Goal: Transaction & Acquisition: Purchase product/service

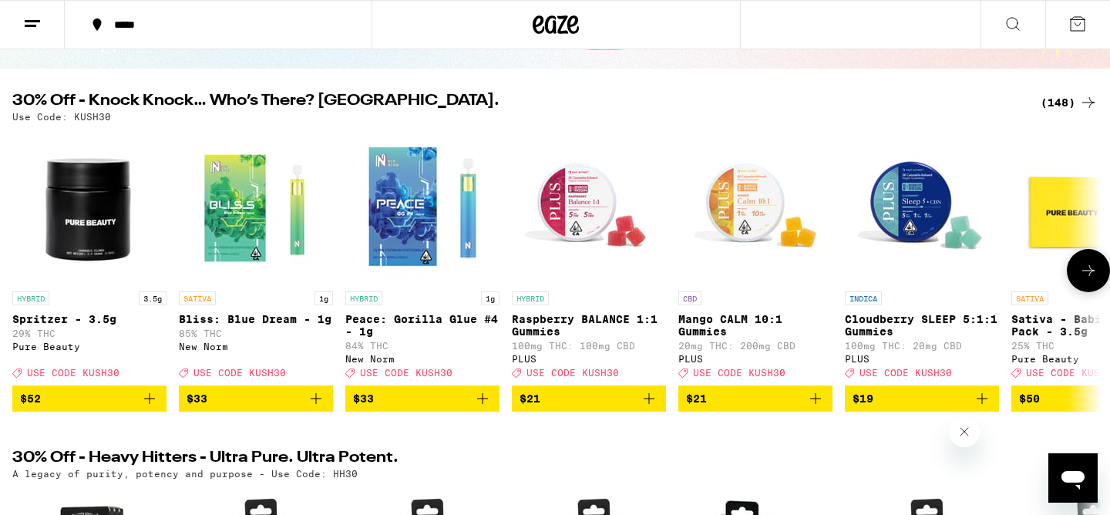
scroll to position [135, 0]
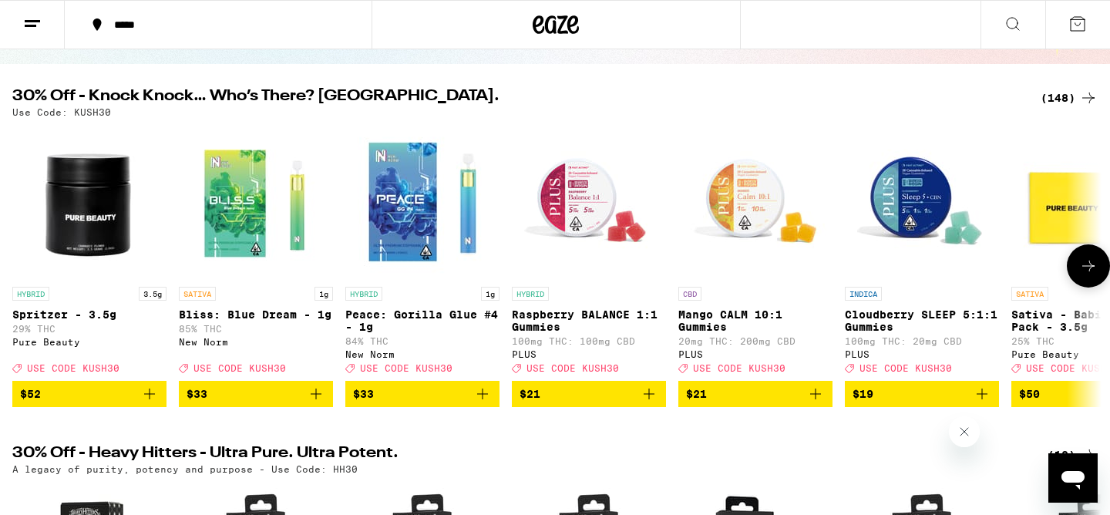
click at [727, 403] on span "$21" at bounding box center [755, 394] width 139 height 18
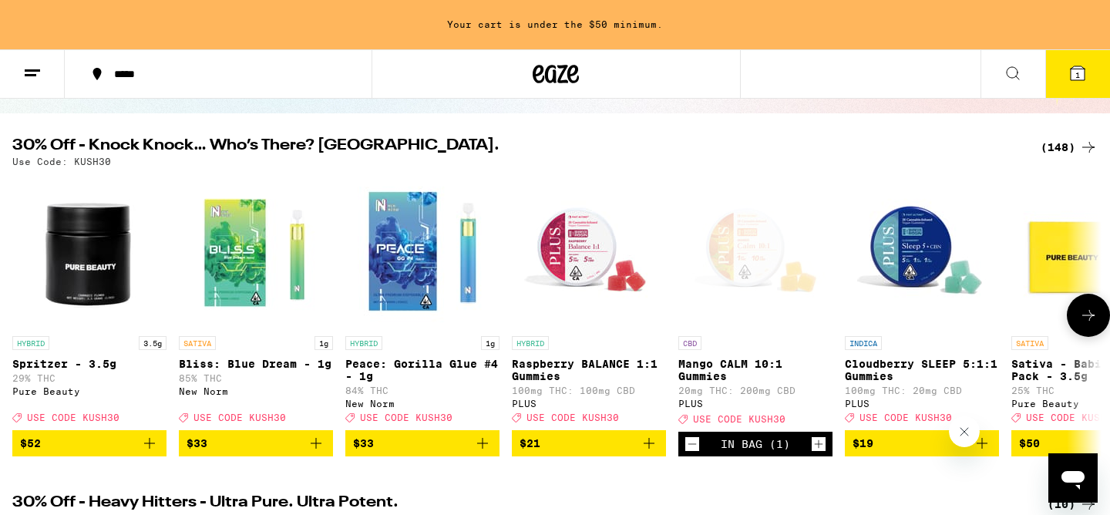
scroll to position [184, 0]
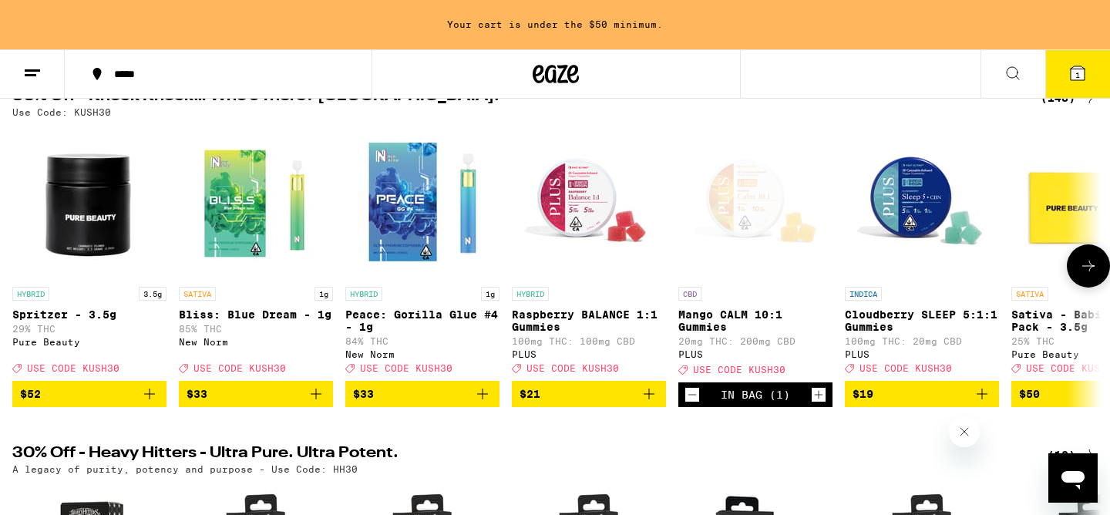
click at [906, 403] on span "$19" at bounding box center [921, 394] width 139 height 18
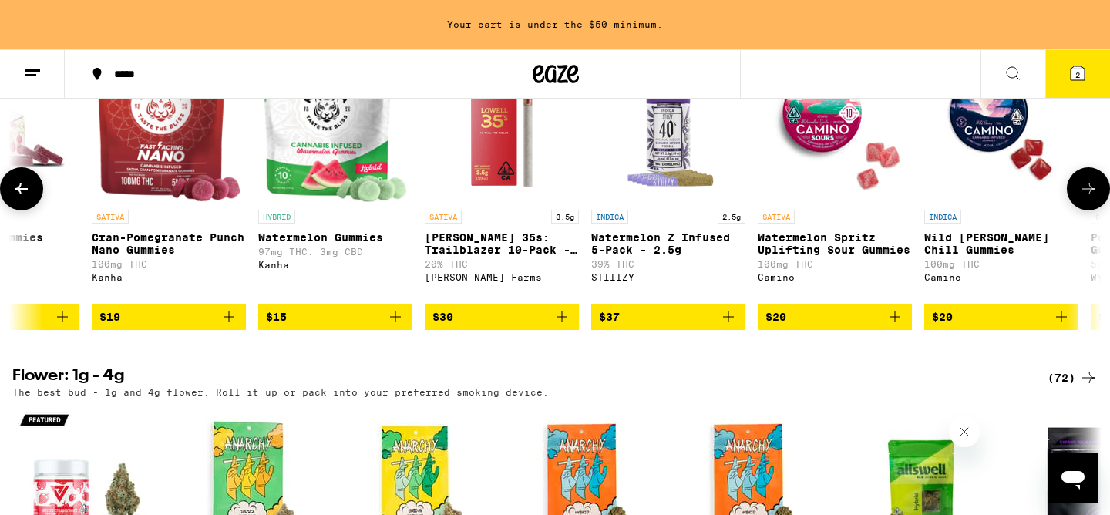
scroll to position [0, 0]
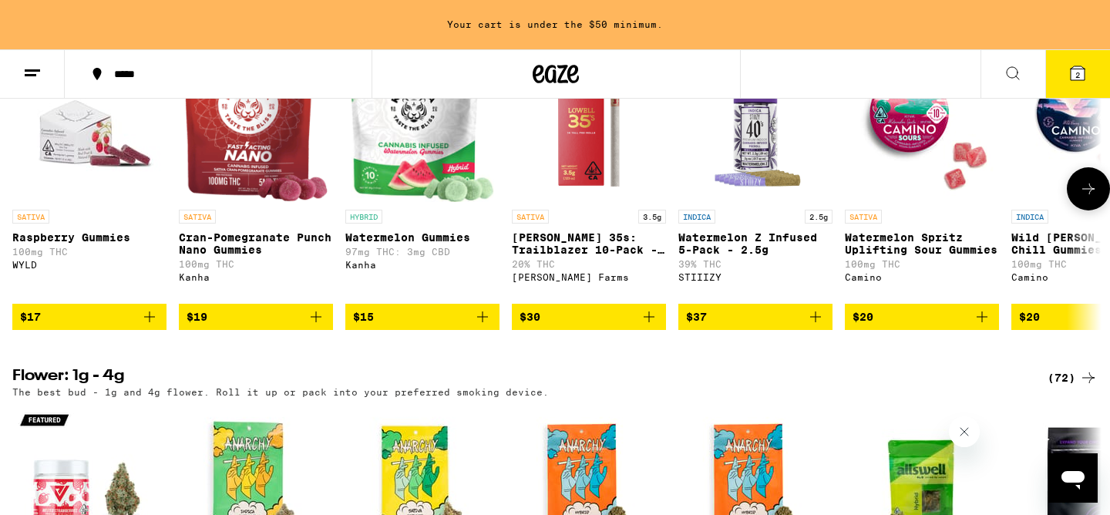
click at [724, 326] on span "$37" at bounding box center [755, 317] width 139 height 18
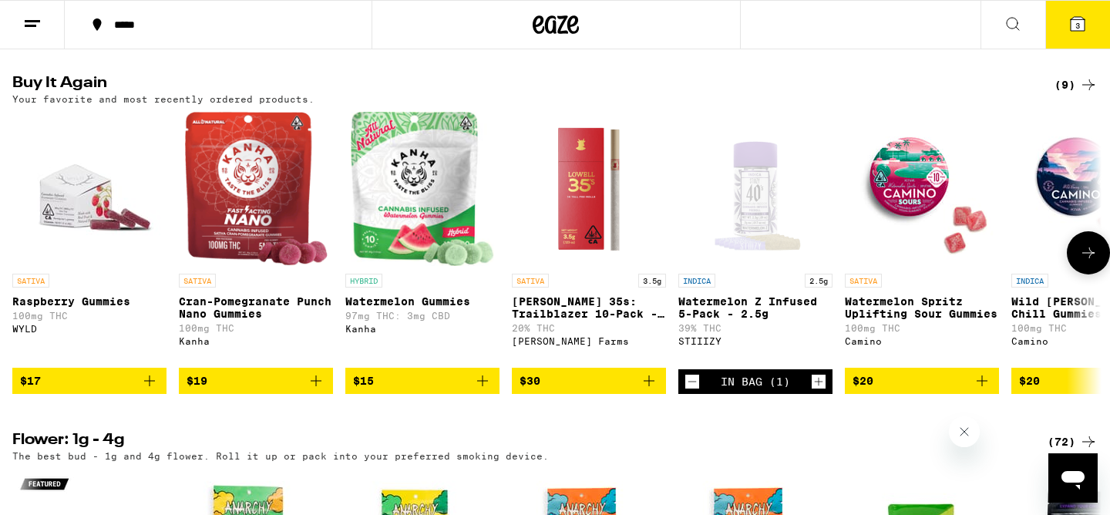
scroll to position [1196, 0]
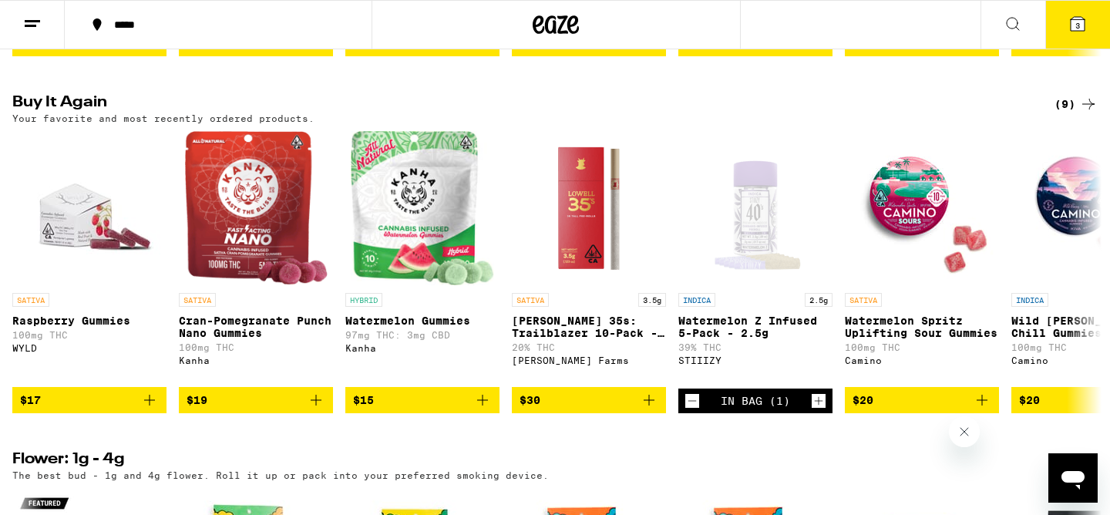
click at [1089, 25] on button "3" at bounding box center [1077, 25] width 65 height 48
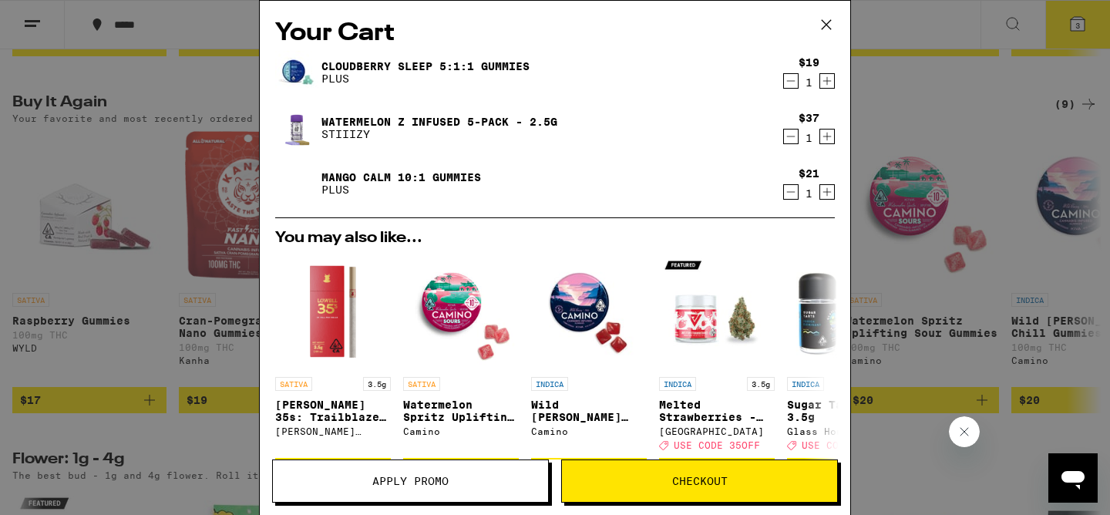
click at [513, 494] on button "Apply Promo" at bounding box center [410, 480] width 277 height 43
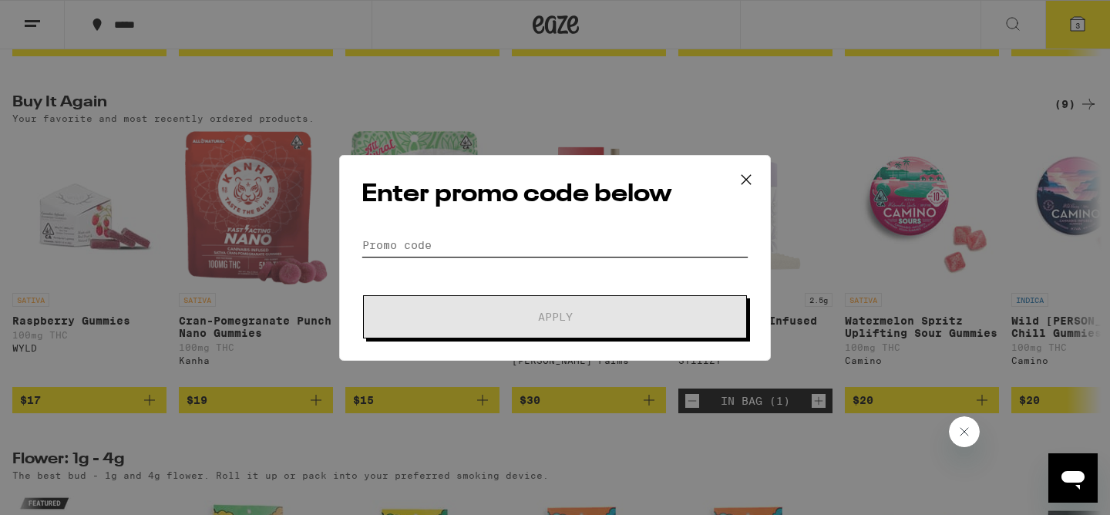
click at [452, 236] on input "Promo Code" at bounding box center [554, 245] width 387 height 23
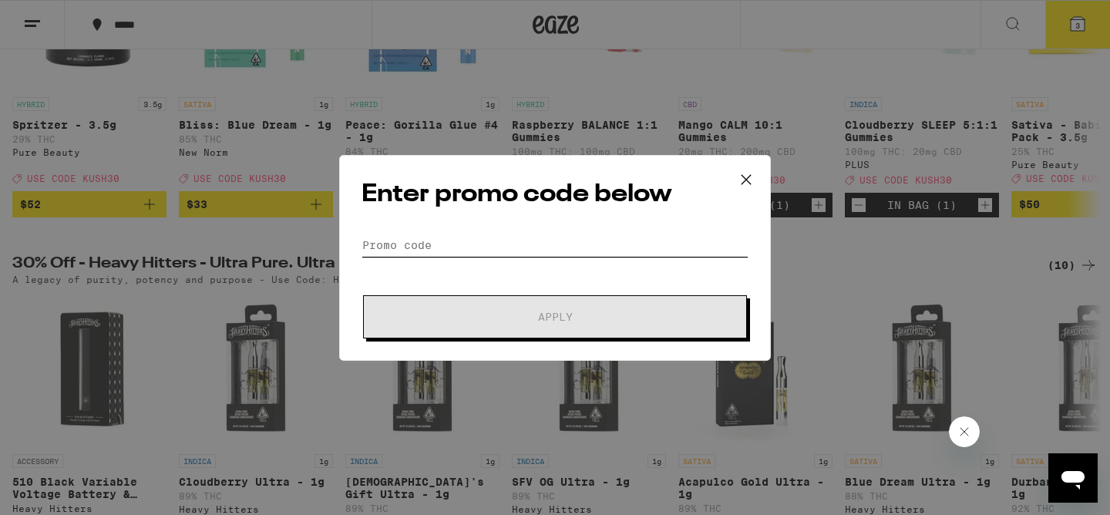
scroll to position [314, 0]
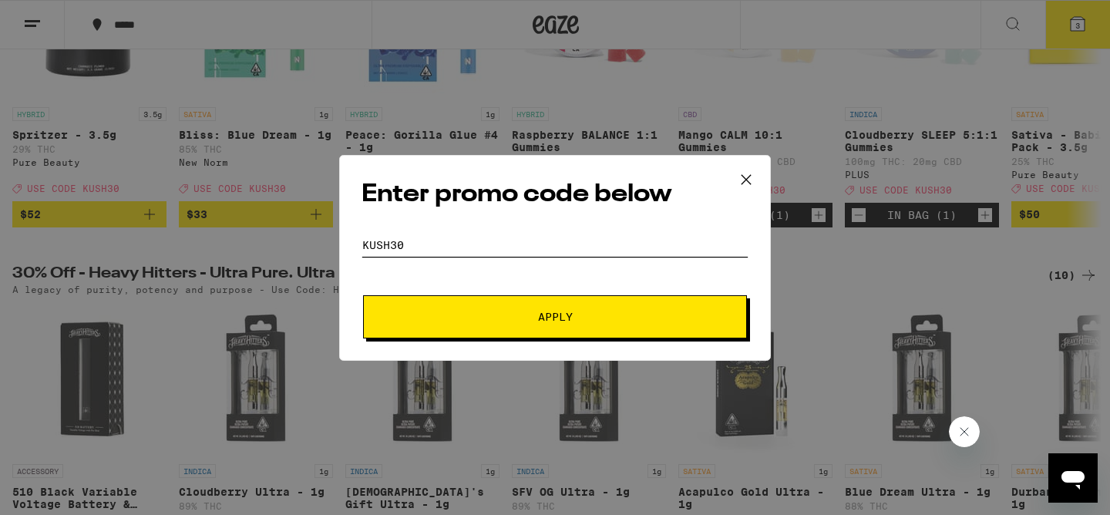
type input "KUSH30"
click at [363, 295] on button "Apply" at bounding box center [555, 316] width 384 height 43
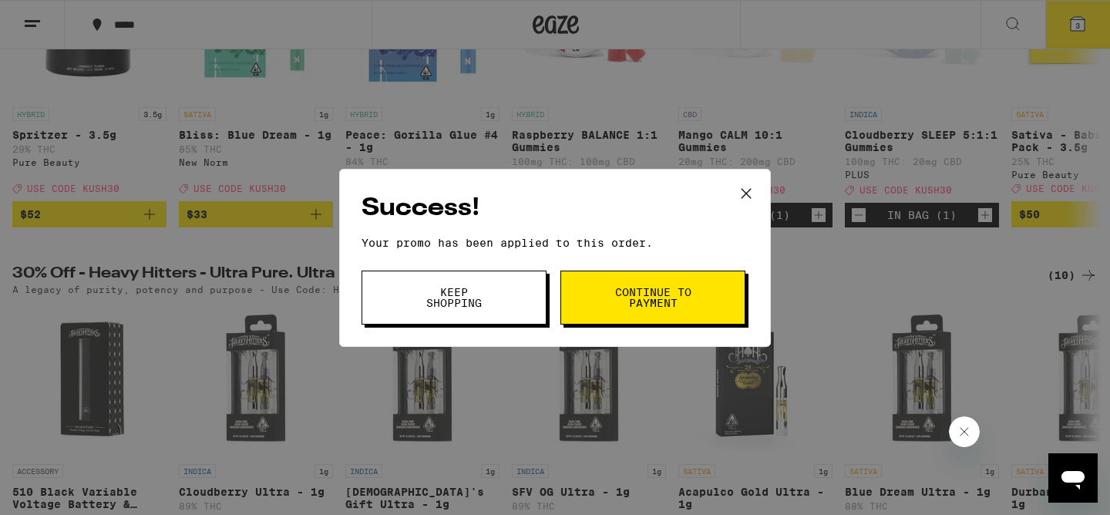
click at [657, 311] on button "Continue to payment" at bounding box center [652, 298] width 185 height 54
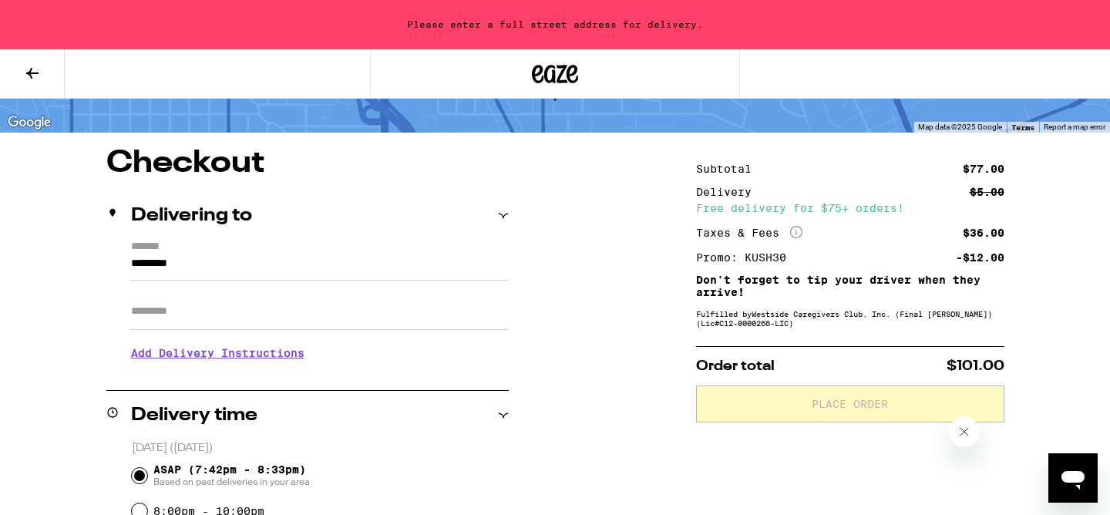
scroll to position [138, 0]
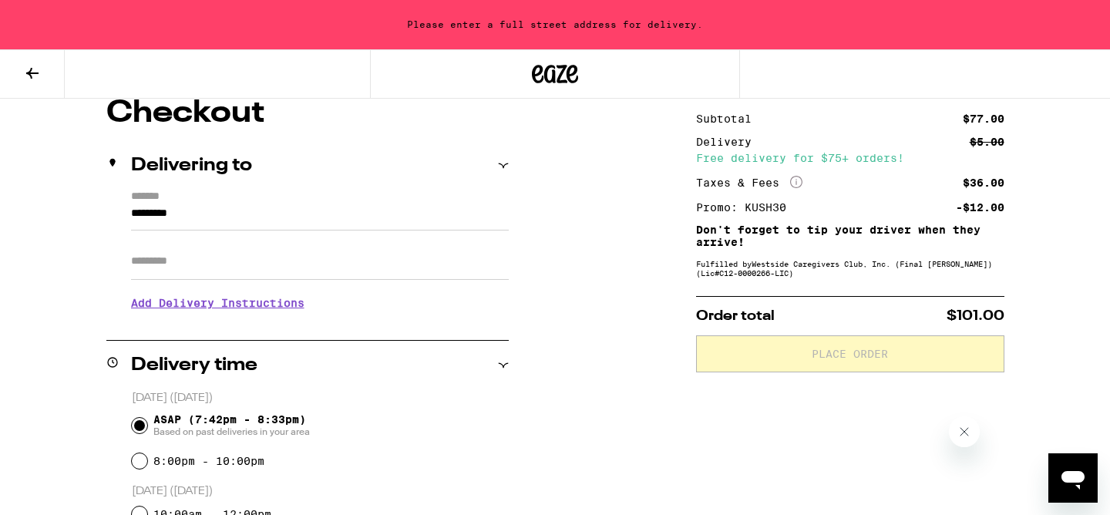
click at [270, 214] on input "*********" at bounding box center [320, 217] width 378 height 26
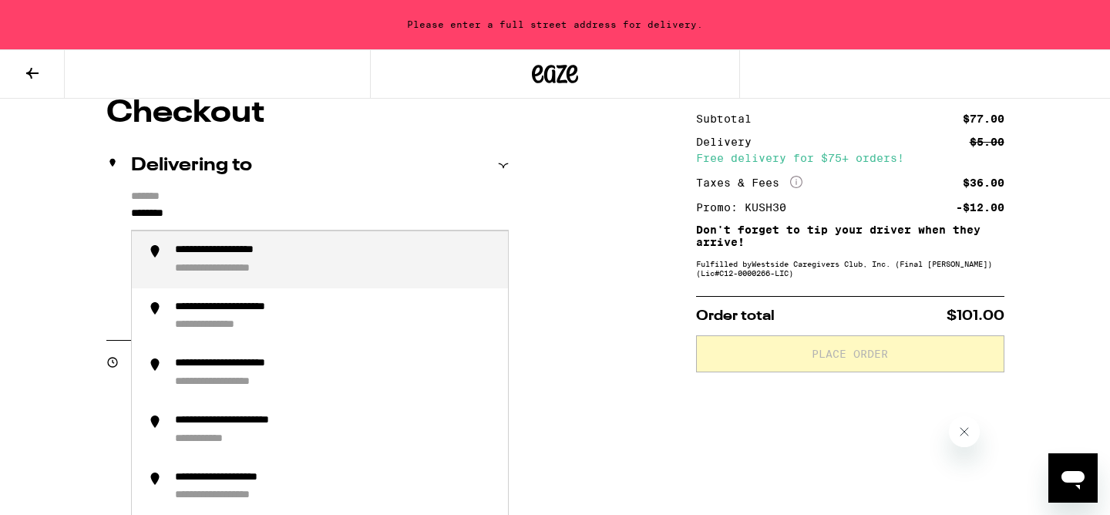
click at [272, 254] on div "**********" at bounding box center [245, 251] width 140 height 14
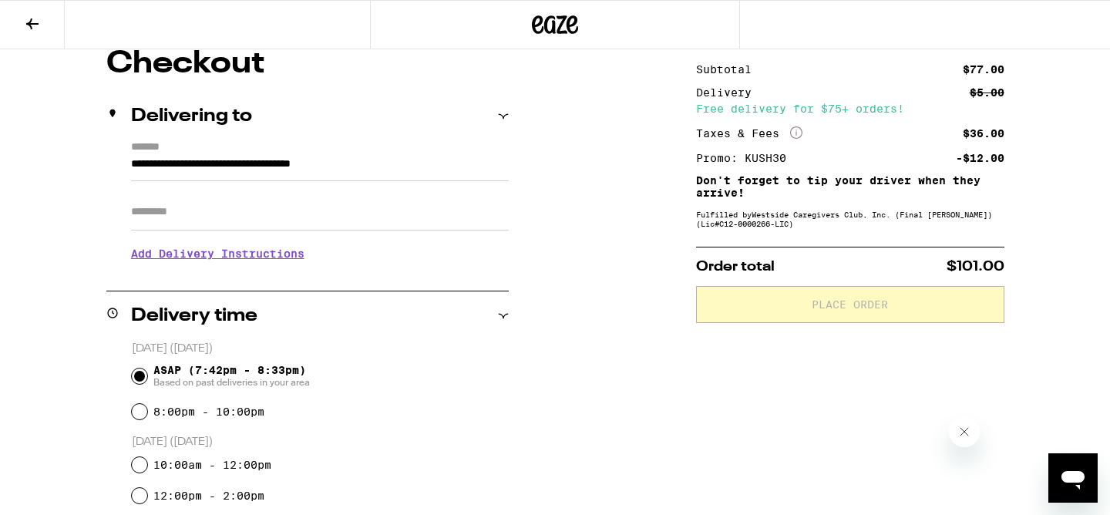
type input "**********"
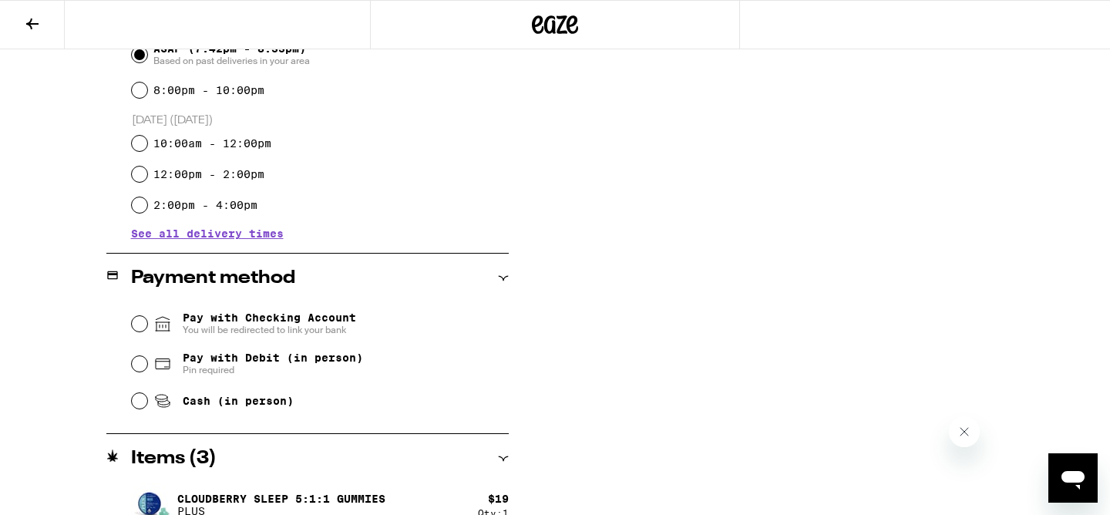
scroll to position [539, 0]
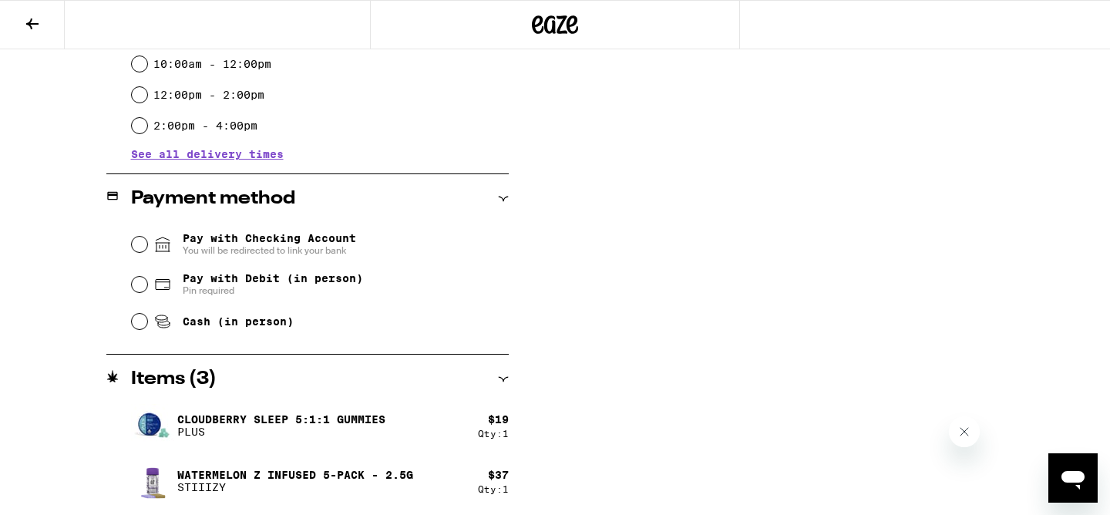
click at [249, 276] on span "Pay with Debit (in person)" at bounding box center [273, 278] width 180 height 12
click at [147, 277] on input "Pay with Debit (in person) Pin required" at bounding box center [139, 284] width 15 height 15
radio input "true"
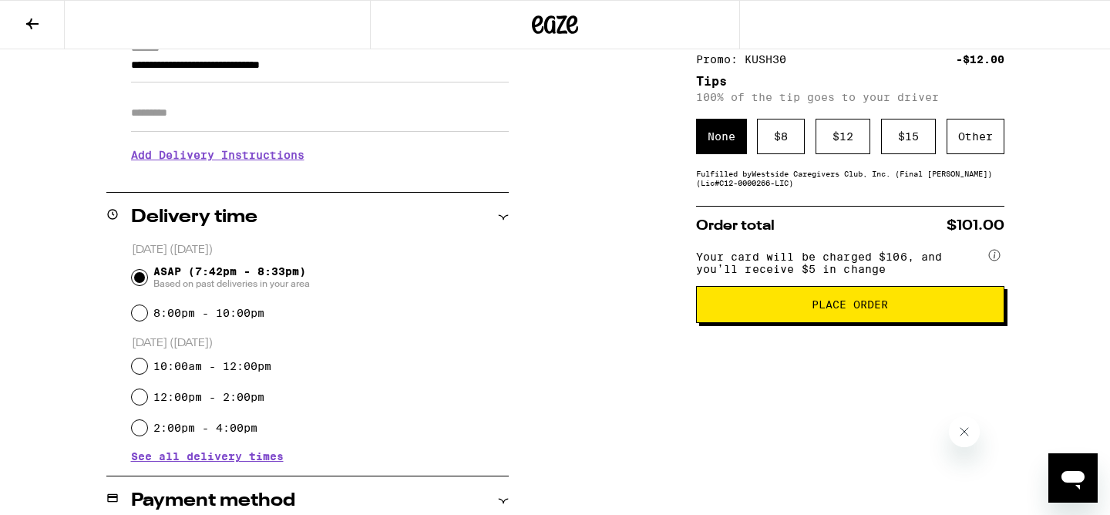
scroll to position [244, 0]
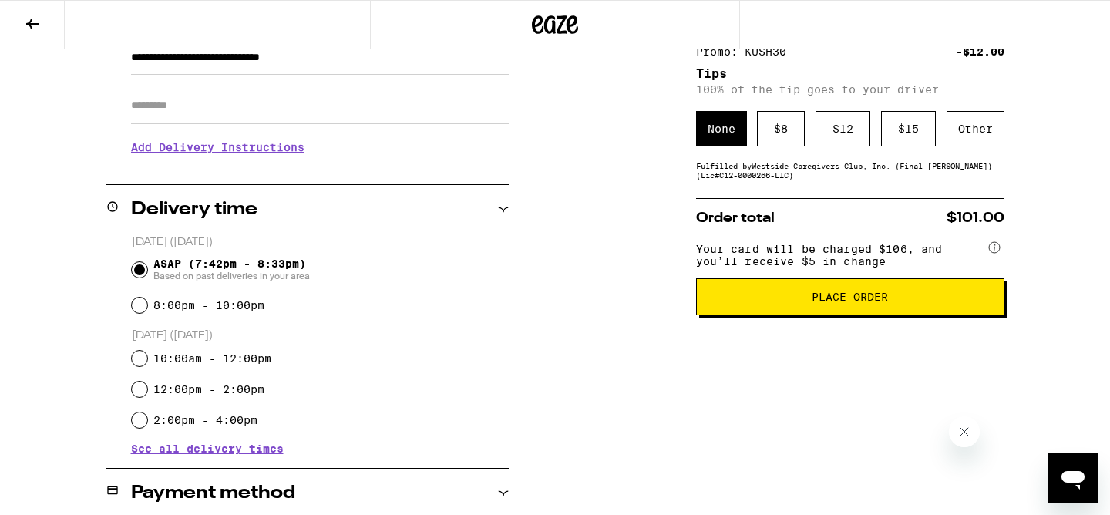
click at [886, 315] on button "Place Order" at bounding box center [850, 296] width 308 height 37
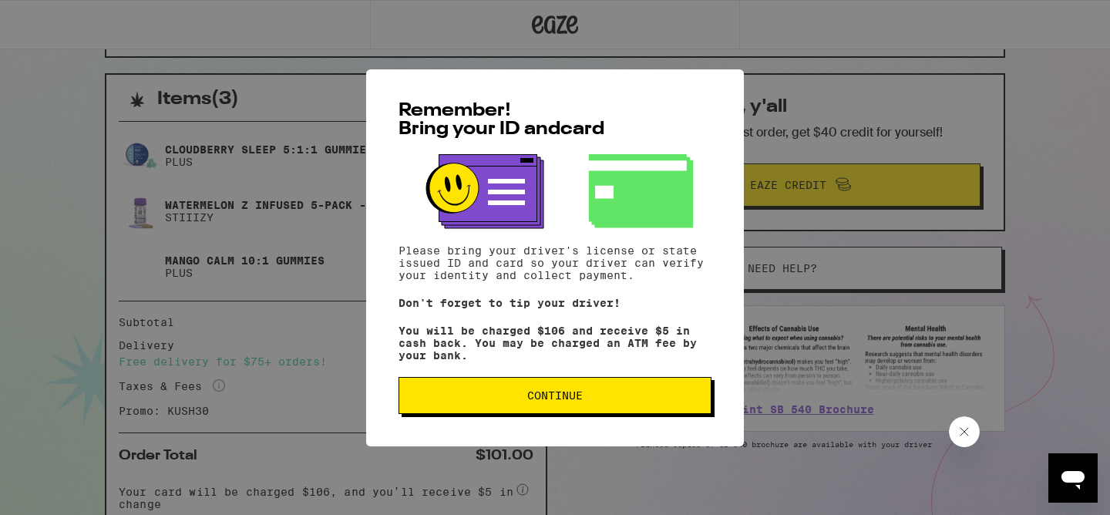
scroll to position [315, 0]
click at [506, 412] on button "Continue" at bounding box center [554, 395] width 313 height 37
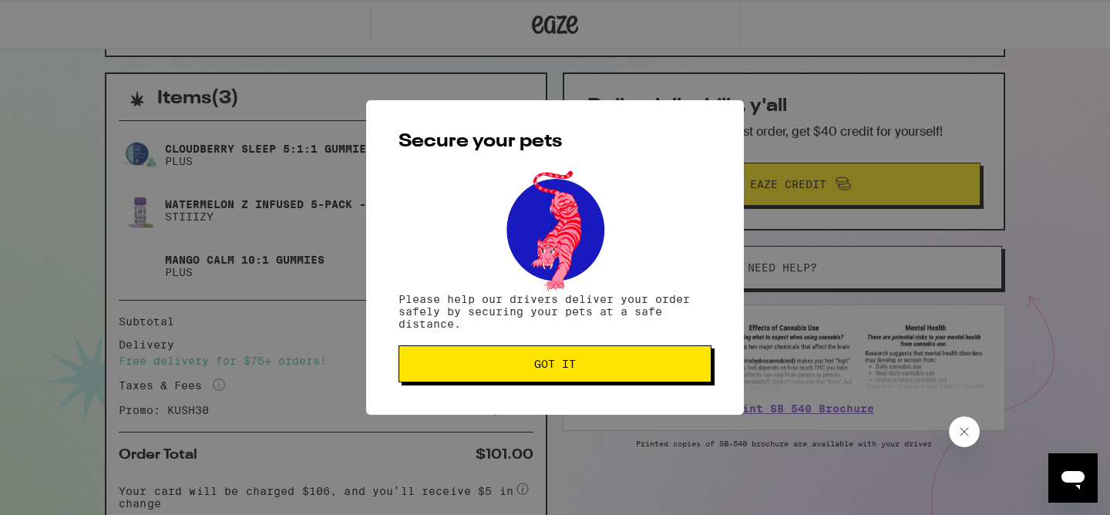
click at [492, 369] on span "Got it" at bounding box center [555, 363] width 287 height 11
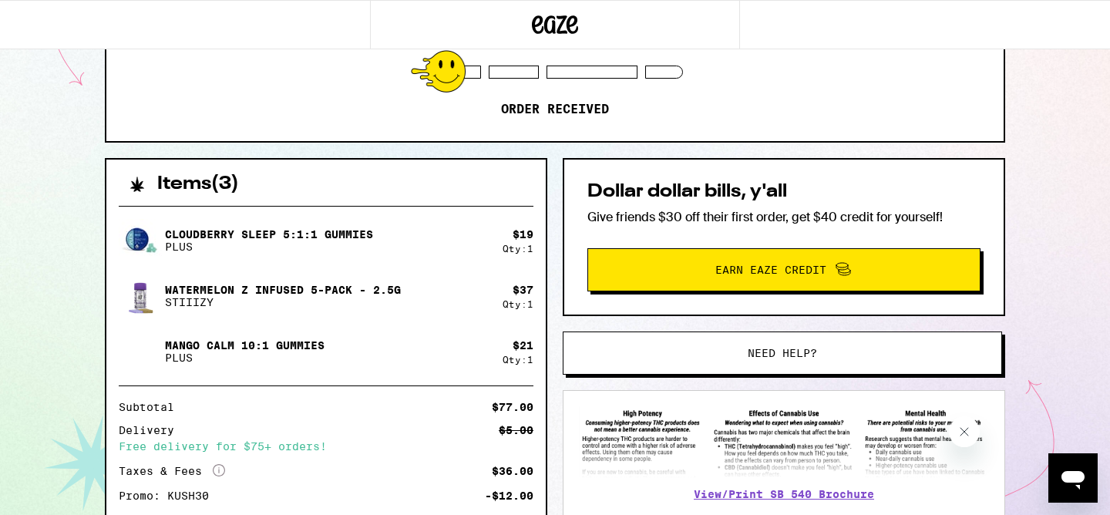
scroll to position [410, 0]
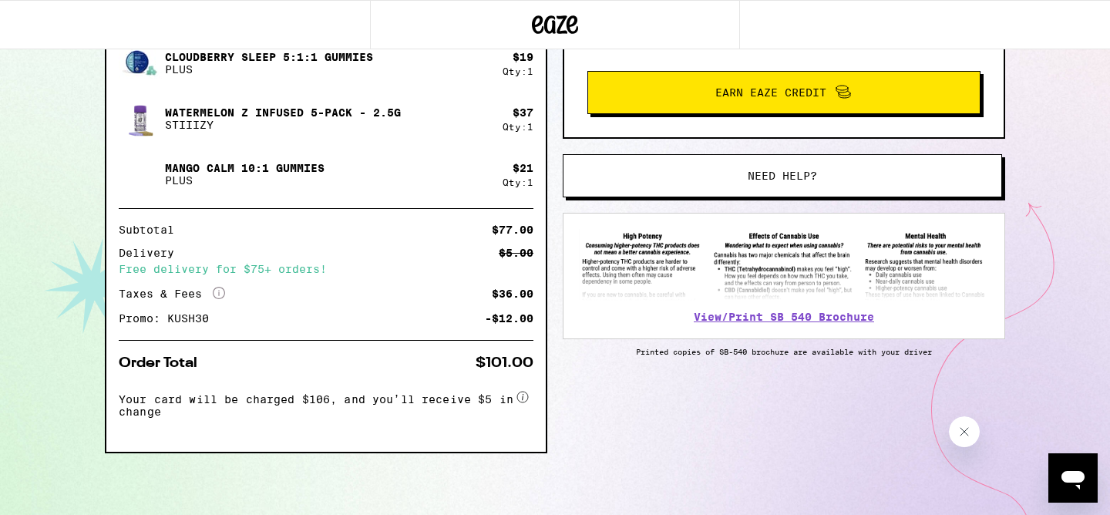
click at [721, 170] on span "Need help?" at bounding box center [782, 175] width 333 height 11
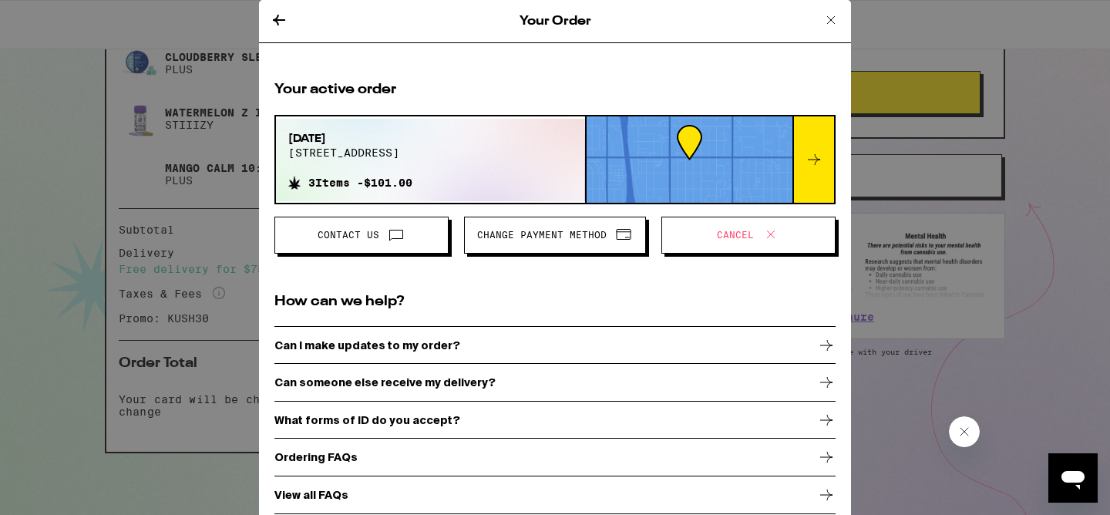
click at [698, 243] on span "Cancel" at bounding box center [748, 235] width 148 height 20
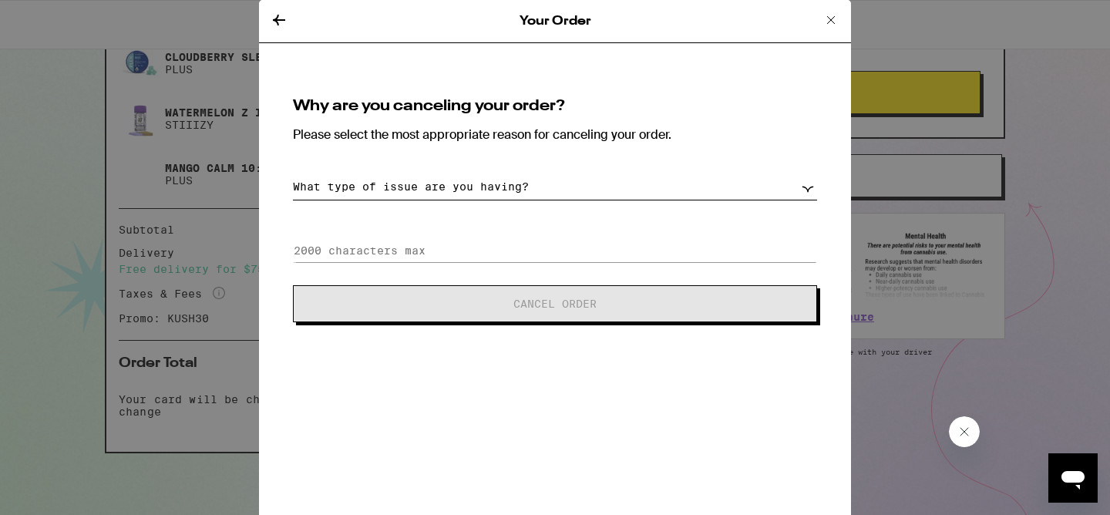
click at [604, 179] on select "What type of issue are you having? Order taking too long Order arriving too soo…" at bounding box center [555, 186] width 524 height 27
click at [293, 173] on select "What type of issue are you having? Order taking too long Order arriving too soo…" at bounding box center [555, 186] width 524 height 27
click at [577, 261] on input at bounding box center [555, 250] width 524 height 23
click at [556, 190] on select "What type of issue are you having? Order taking too long Order arriving too soo…" at bounding box center [555, 186] width 524 height 27
select select "no-id"
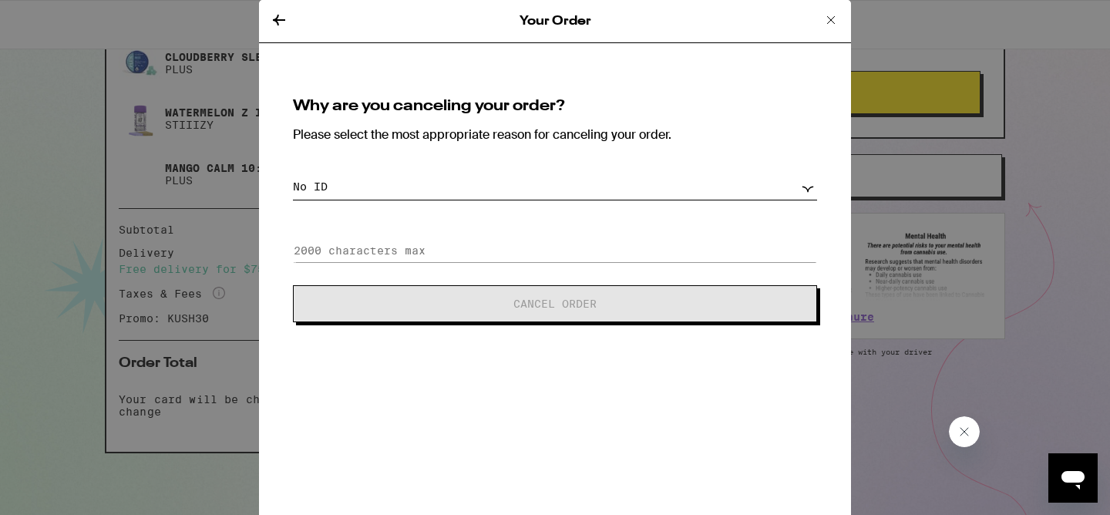
click at [293, 173] on select "What type of issue are you having? Order taking too long Order arriving too soo…" at bounding box center [555, 186] width 524 height 27
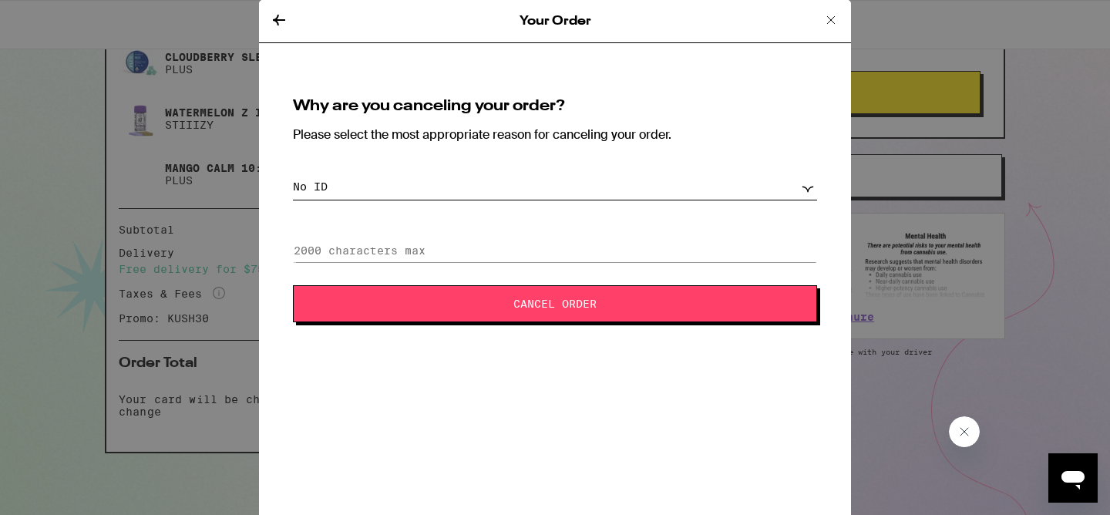
click at [546, 309] on span "Cancel Order" at bounding box center [554, 303] width 83 height 11
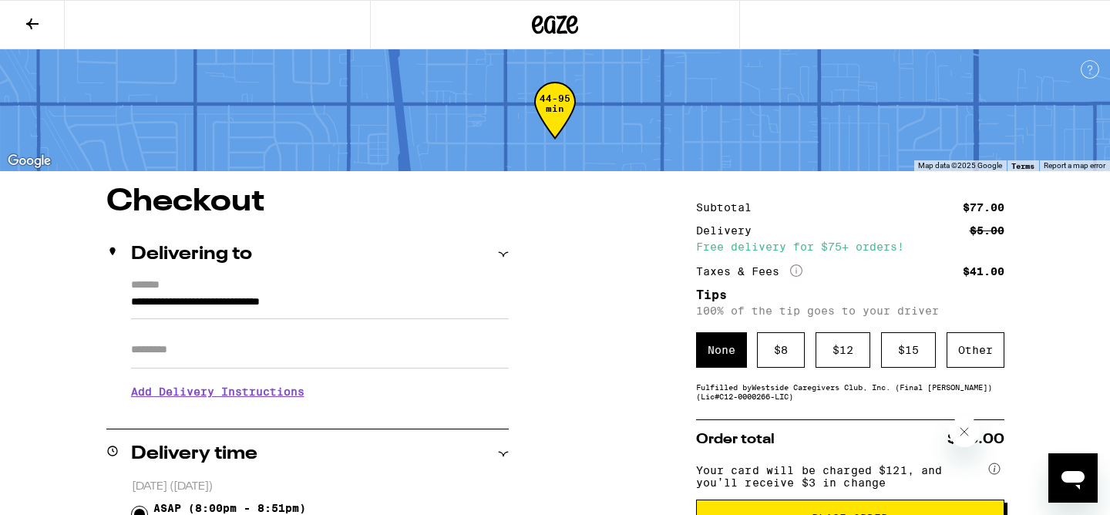
click at [33, 6] on button at bounding box center [32, 25] width 65 height 49
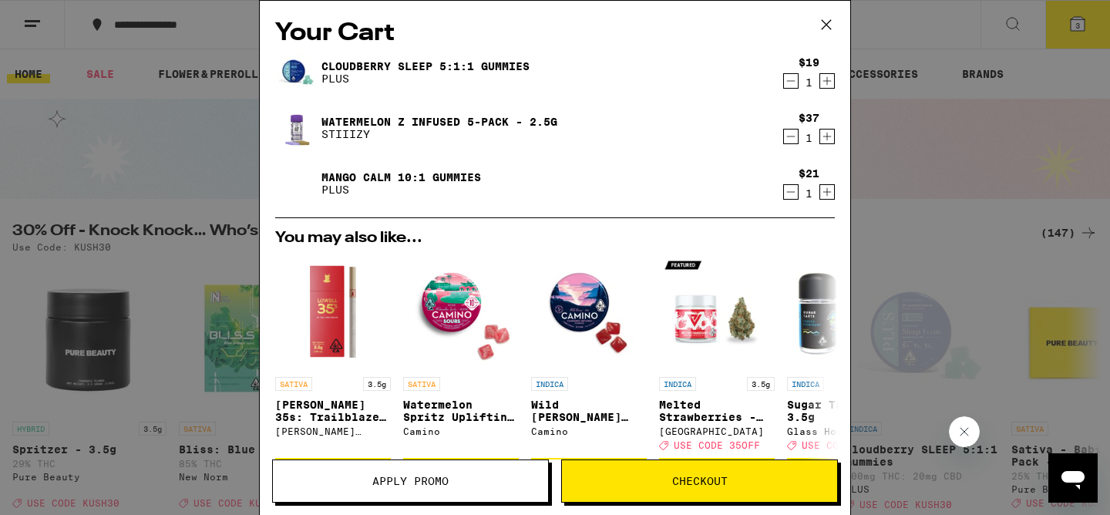
click at [827, 30] on icon at bounding box center [826, 24] width 23 height 23
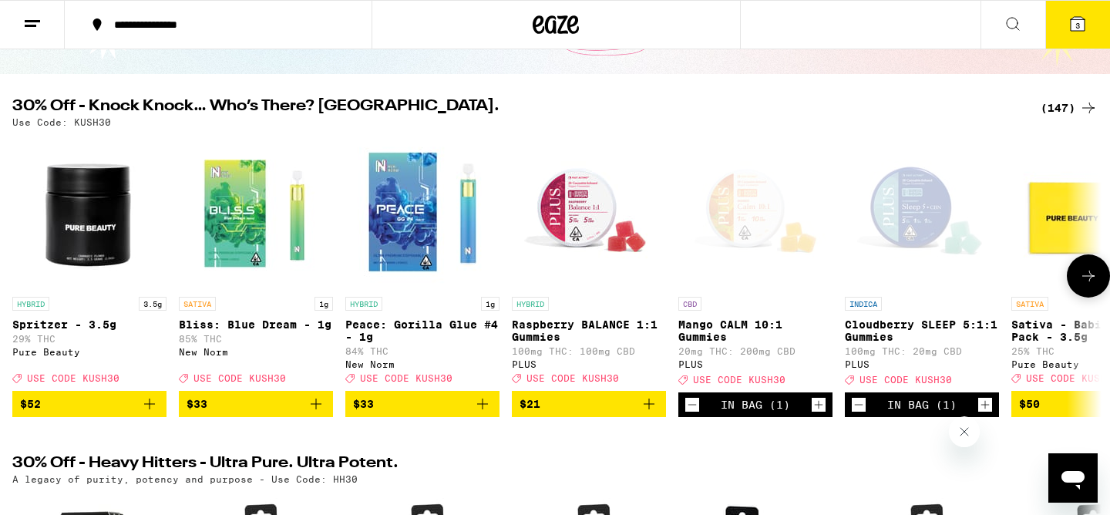
scroll to position [171, 0]
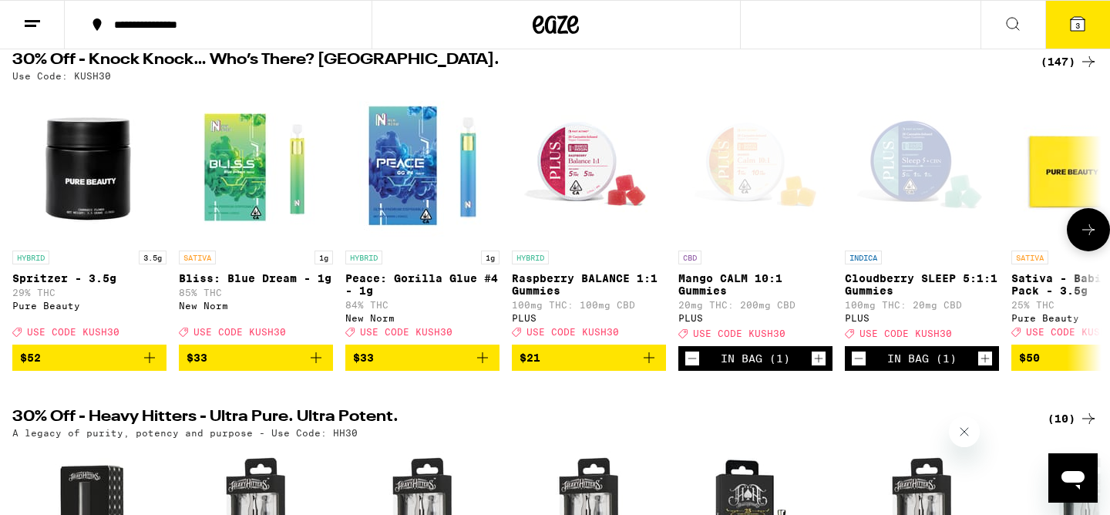
click at [1092, 239] on icon at bounding box center [1088, 229] width 18 height 18
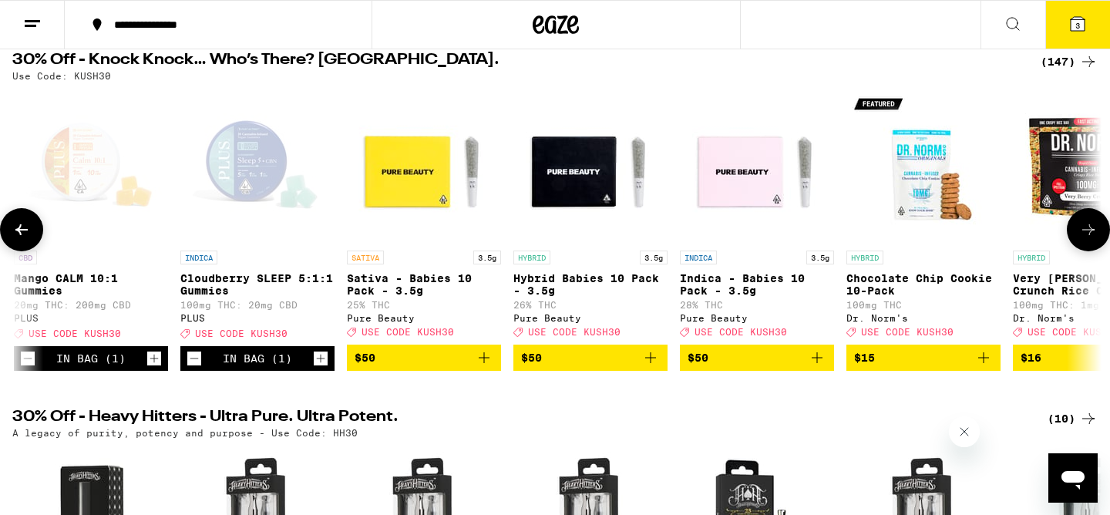
scroll to position [0, 917]
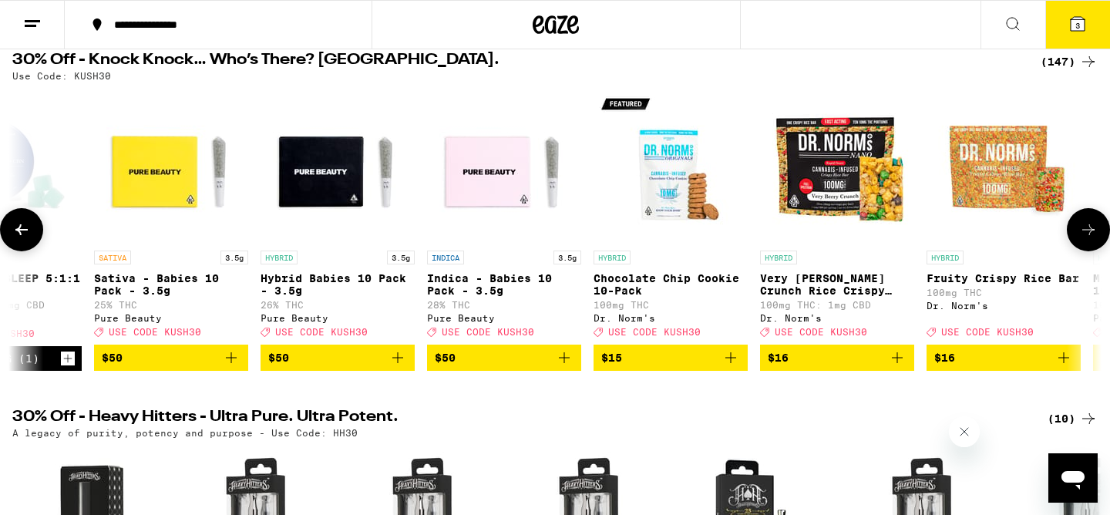
click at [1092, 239] on icon at bounding box center [1088, 229] width 18 height 18
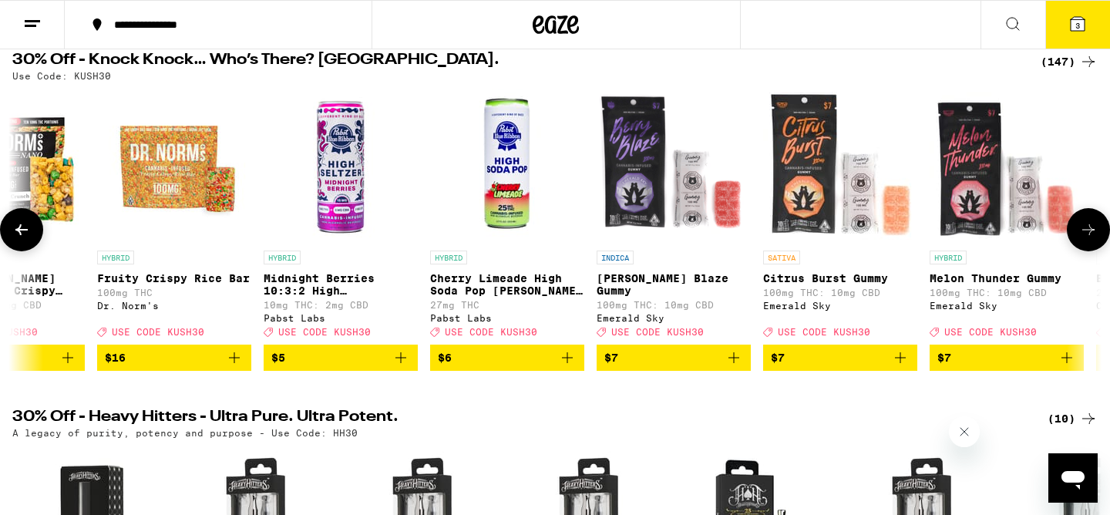
scroll to position [0, 1834]
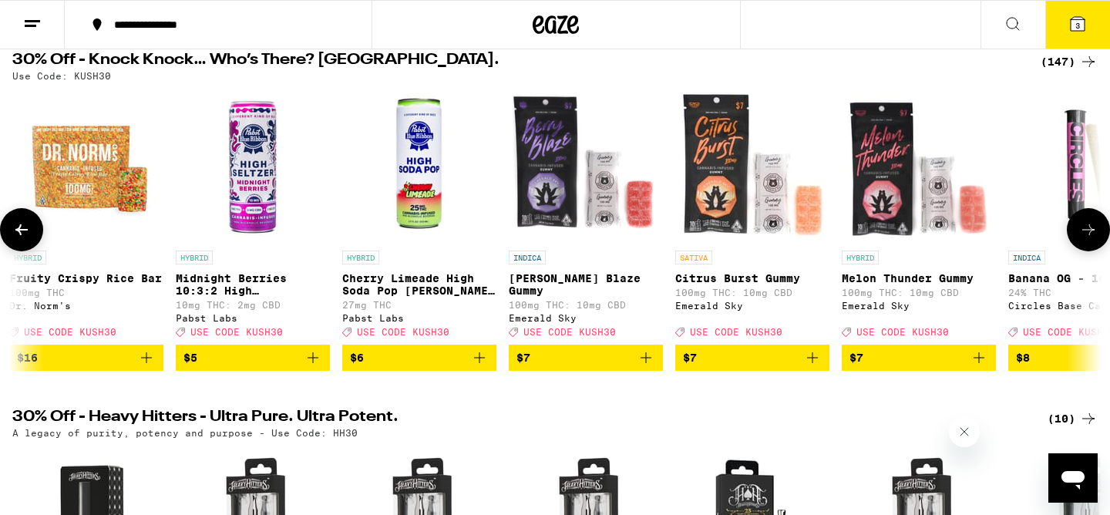
click at [15, 238] on icon at bounding box center [21, 229] width 18 height 18
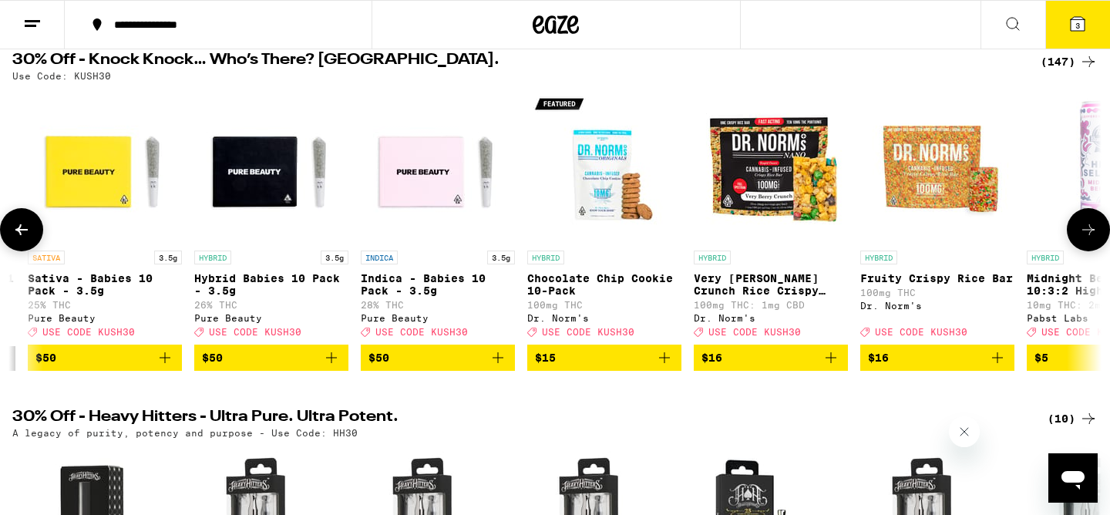
scroll to position [0, 917]
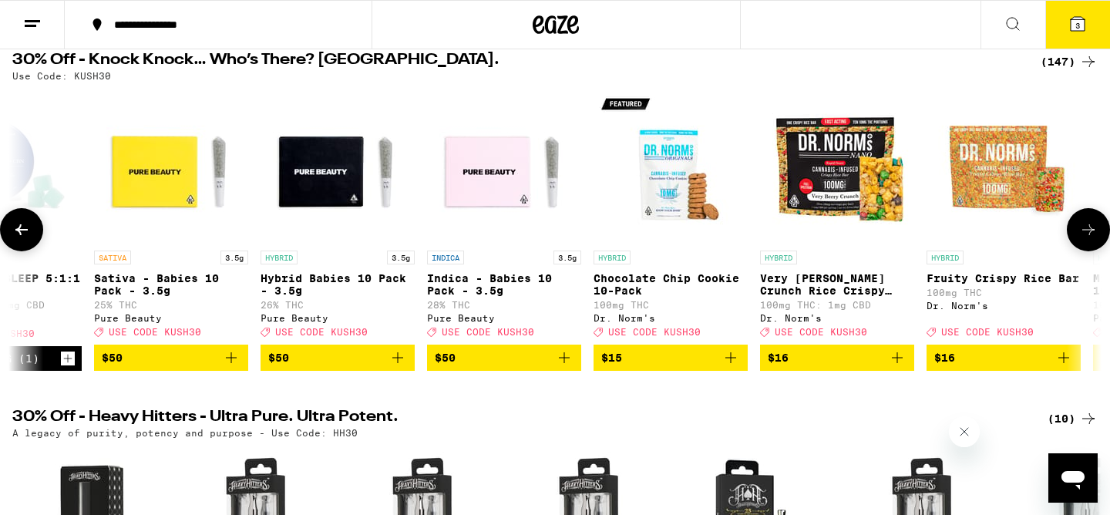
click at [1079, 234] on icon at bounding box center [1088, 229] width 18 height 18
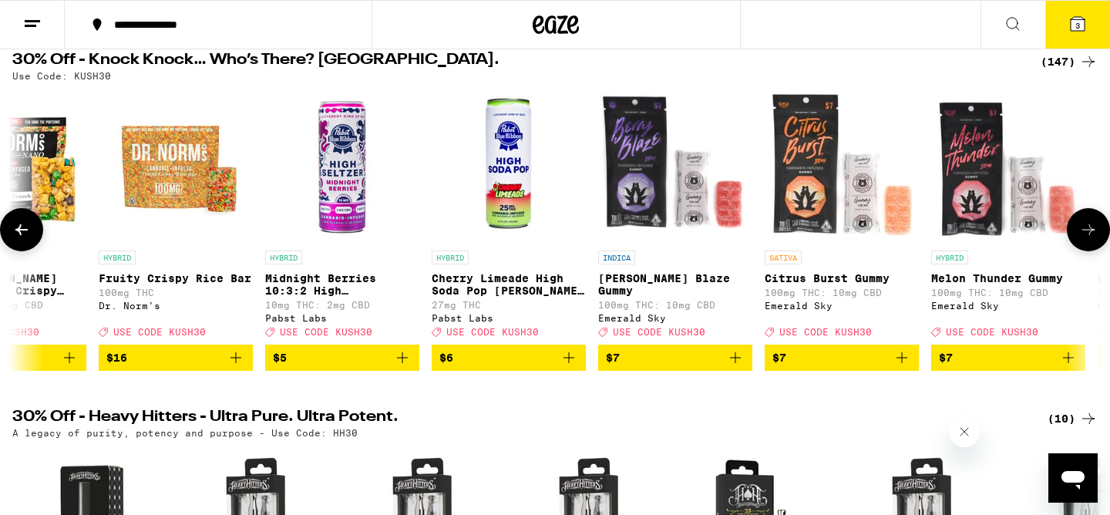
scroll to position [0, 1834]
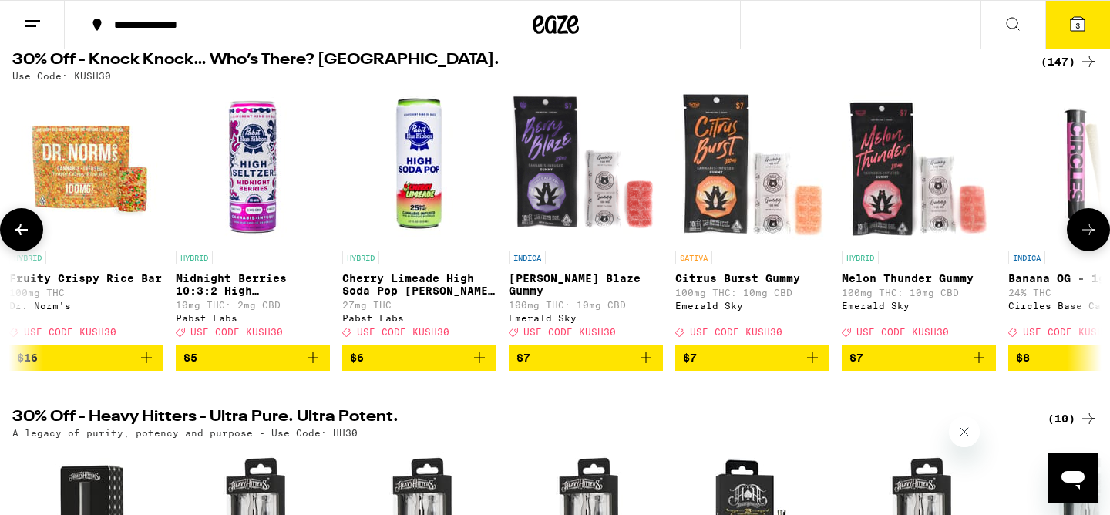
click at [1079, 234] on icon at bounding box center [1088, 229] width 18 height 18
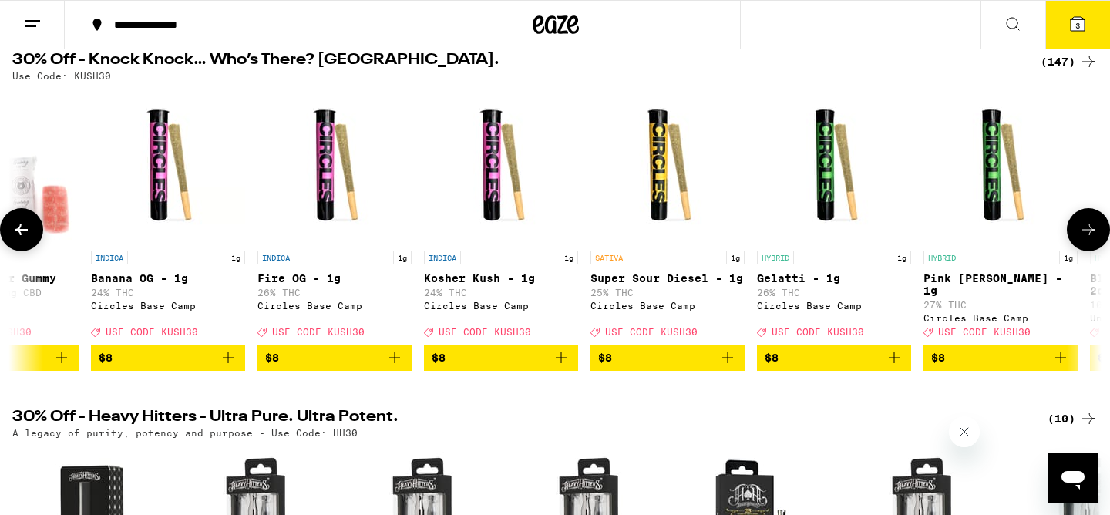
click at [1079, 234] on icon at bounding box center [1088, 229] width 18 height 18
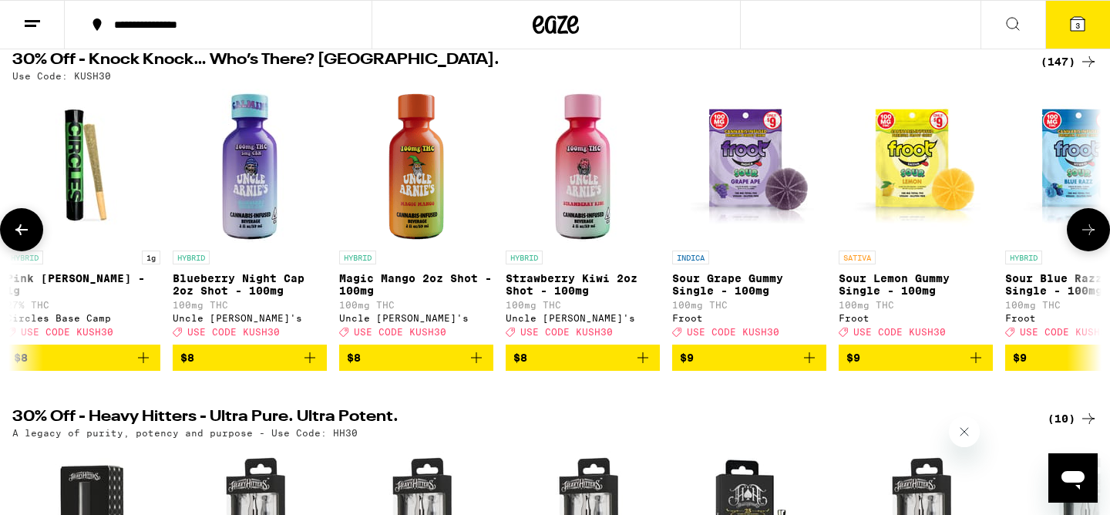
click at [1079, 234] on icon at bounding box center [1088, 229] width 18 height 18
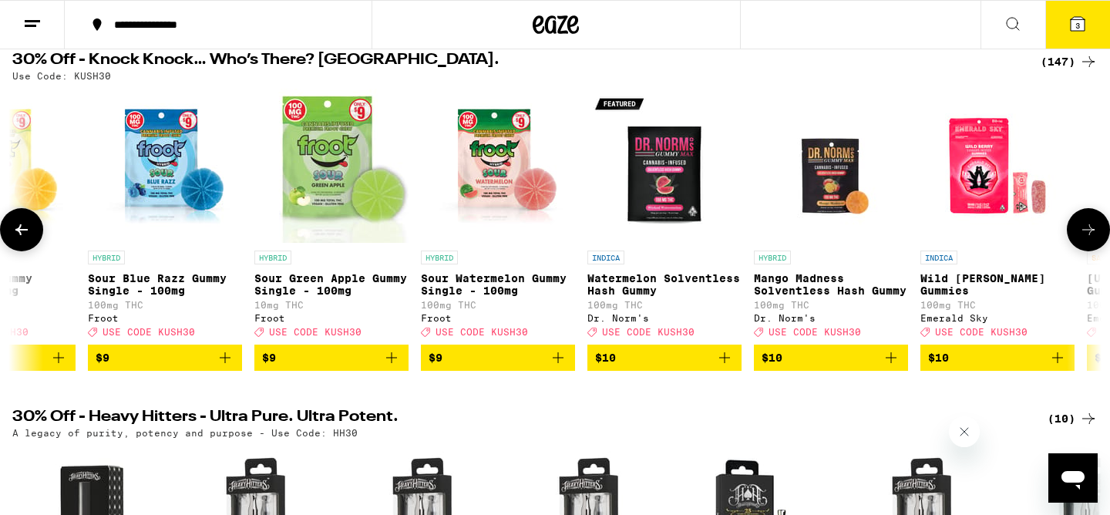
click at [1079, 234] on icon at bounding box center [1088, 229] width 18 height 18
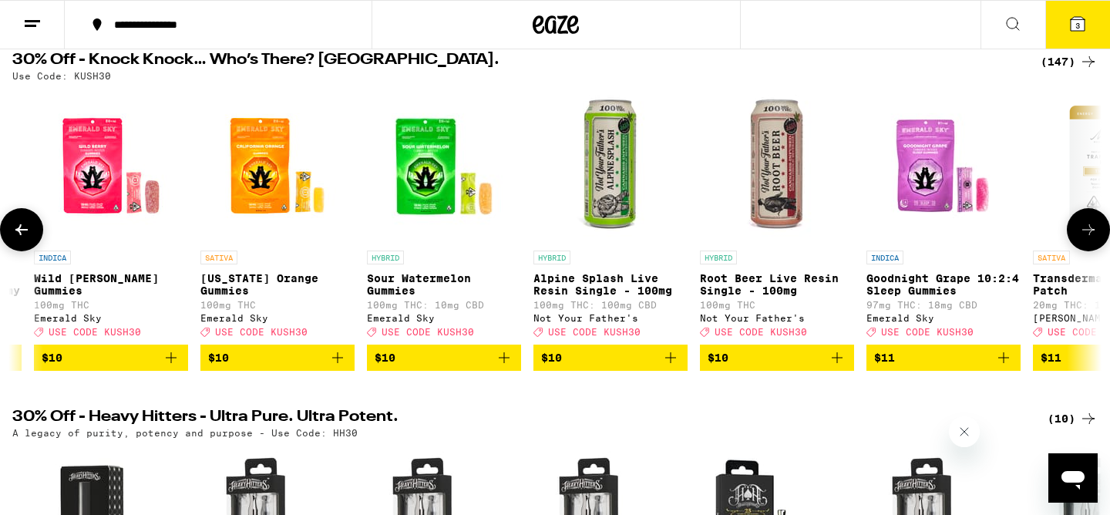
scroll to position [0, 5503]
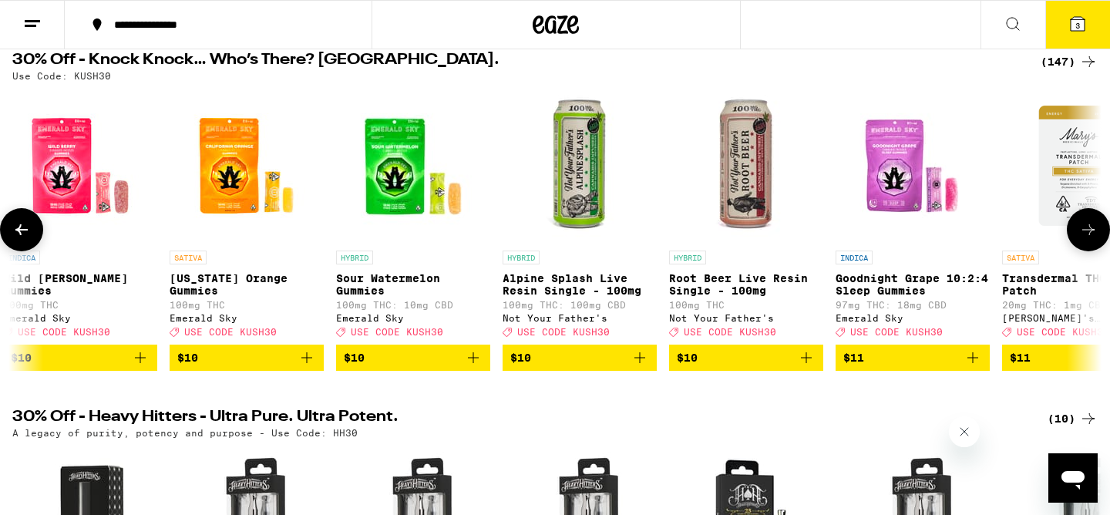
click at [1079, 234] on icon at bounding box center [1088, 229] width 18 height 18
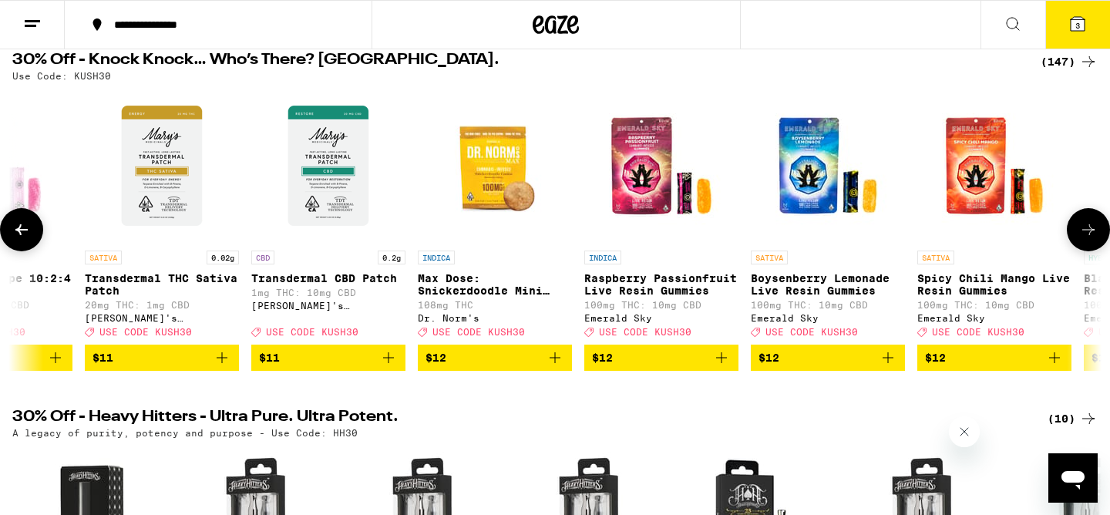
click at [1079, 234] on icon at bounding box center [1088, 229] width 18 height 18
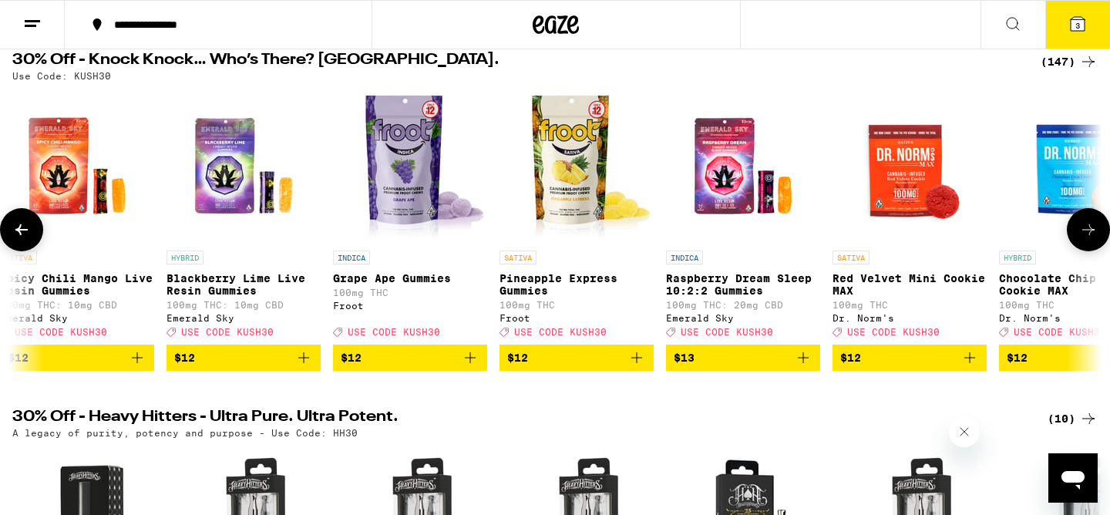
click at [1079, 234] on icon at bounding box center [1088, 229] width 18 height 18
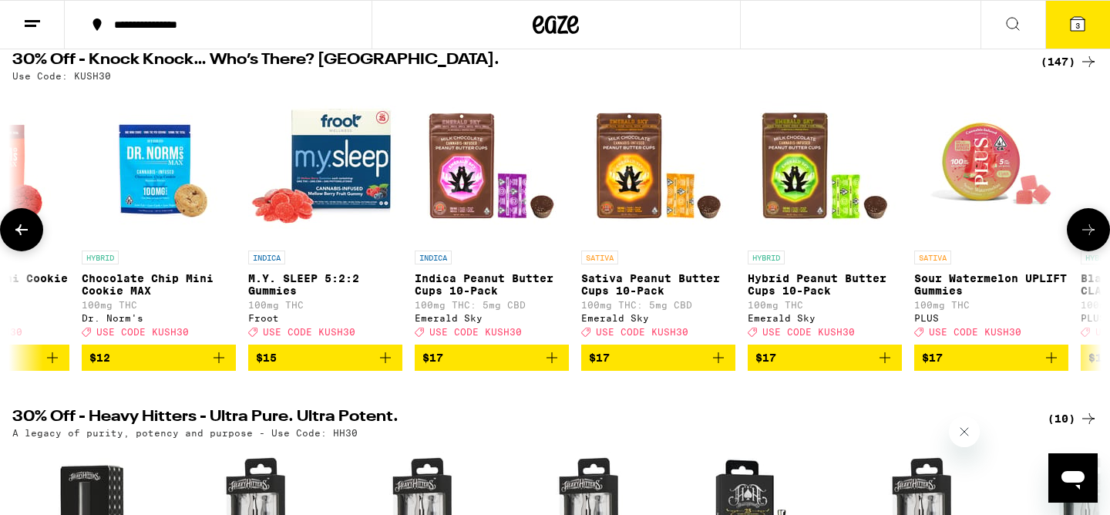
click at [1079, 234] on icon at bounding box center [1088, 229] width 18 height 18
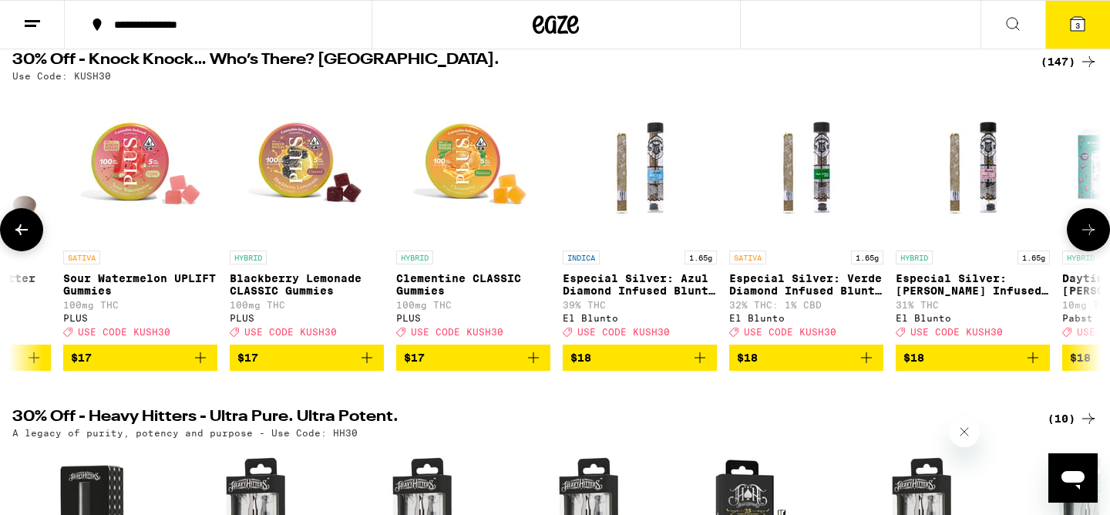
scroll to position [0, 9172]
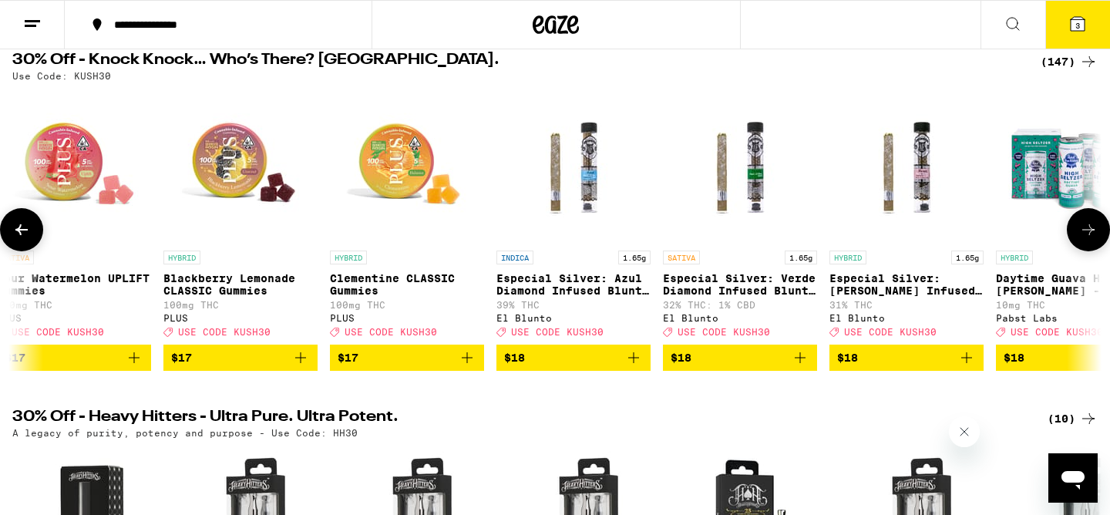
click at [1079, 234] on icon at bounding box center [1088, 229] width 18 height 18
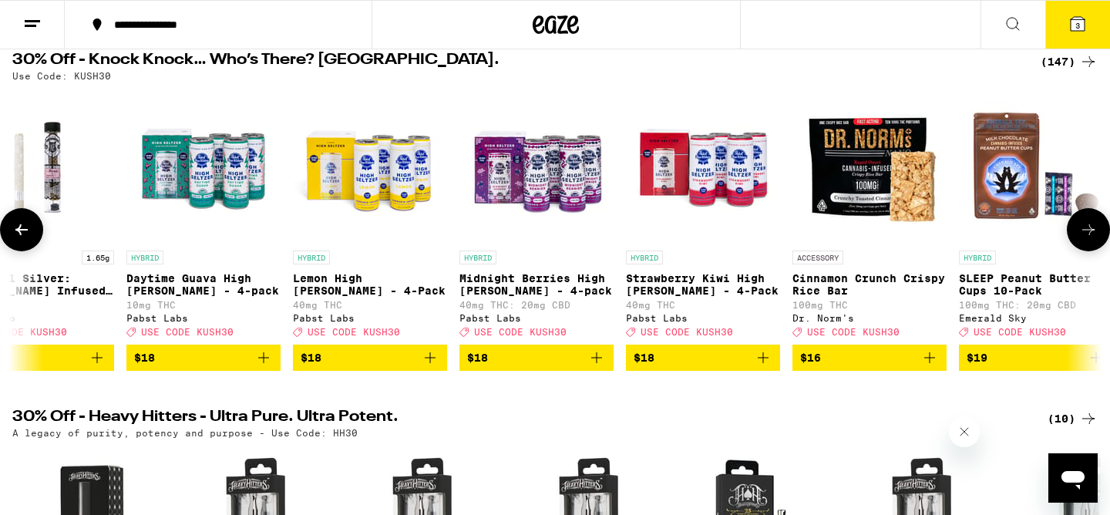
scroll to position [0, 10089]
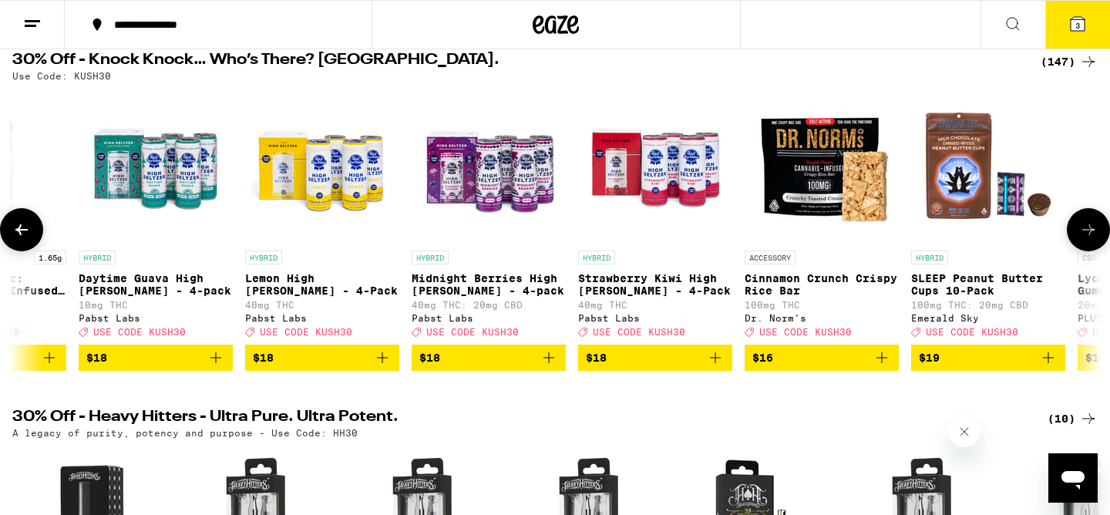
click at [1079, 234] on icon at bounding box center [1088, 229] width 18 height 18
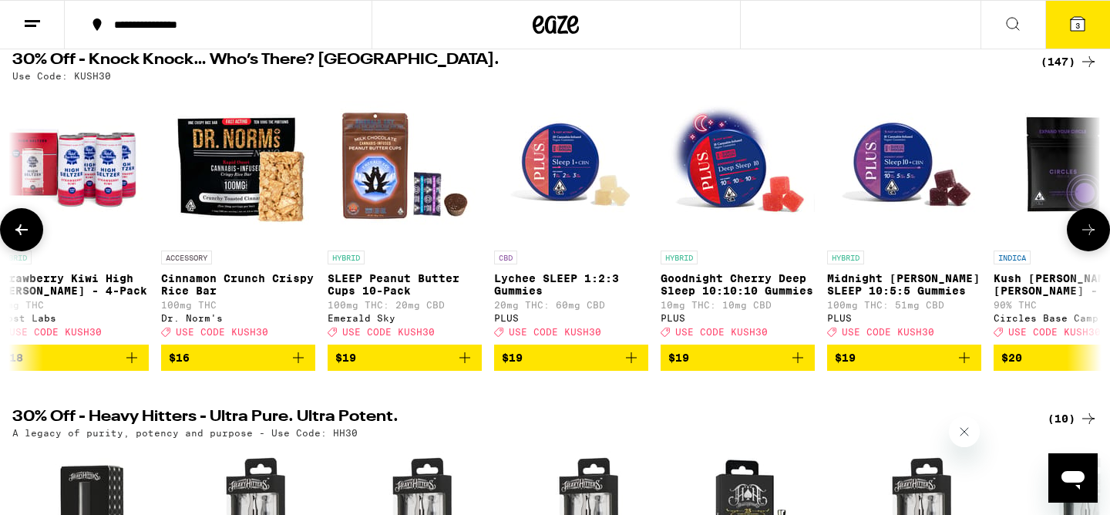
scroll to position [0, 11007]
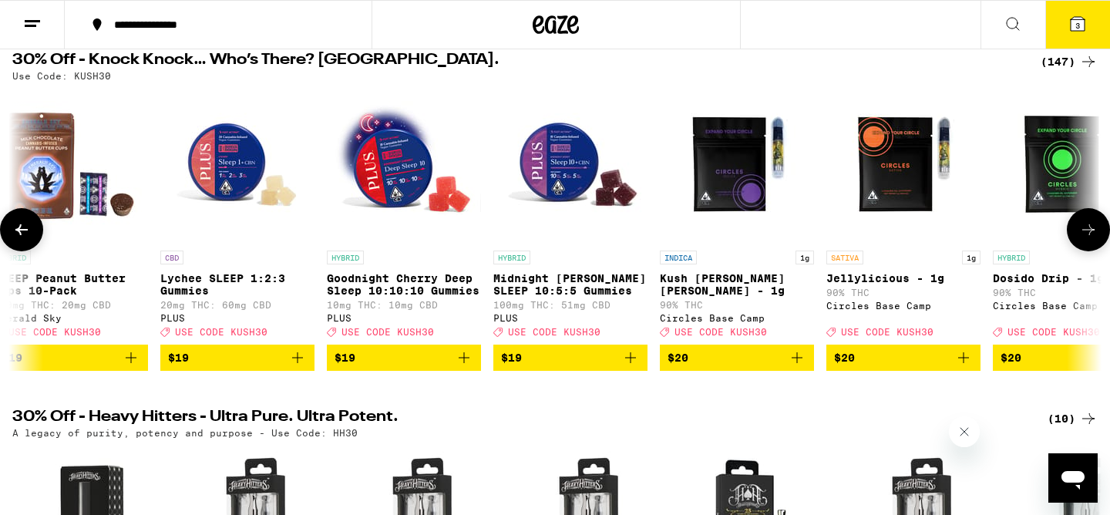
click at [1079, 234] on icon at bounding box center [1088, 229] width 18 height 18
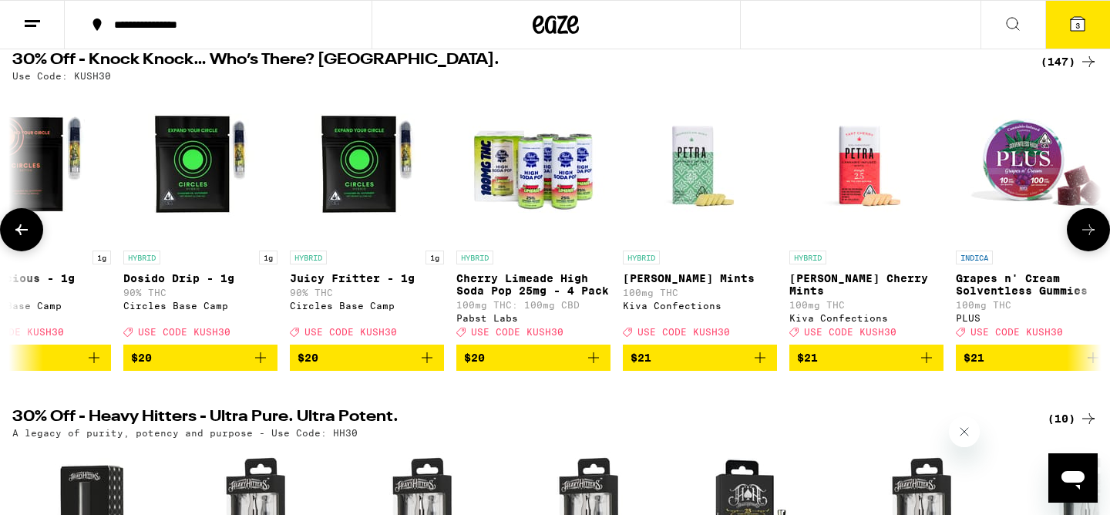
scroll to position [0, 11924]
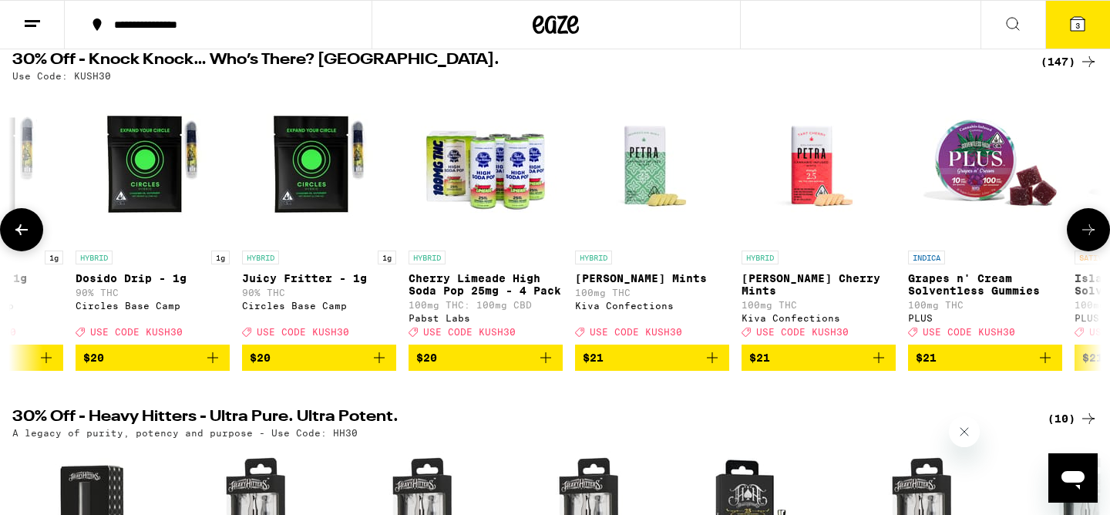
click at [1079, 234] on icon at bounding box center [1088, 229] width 18 height 18
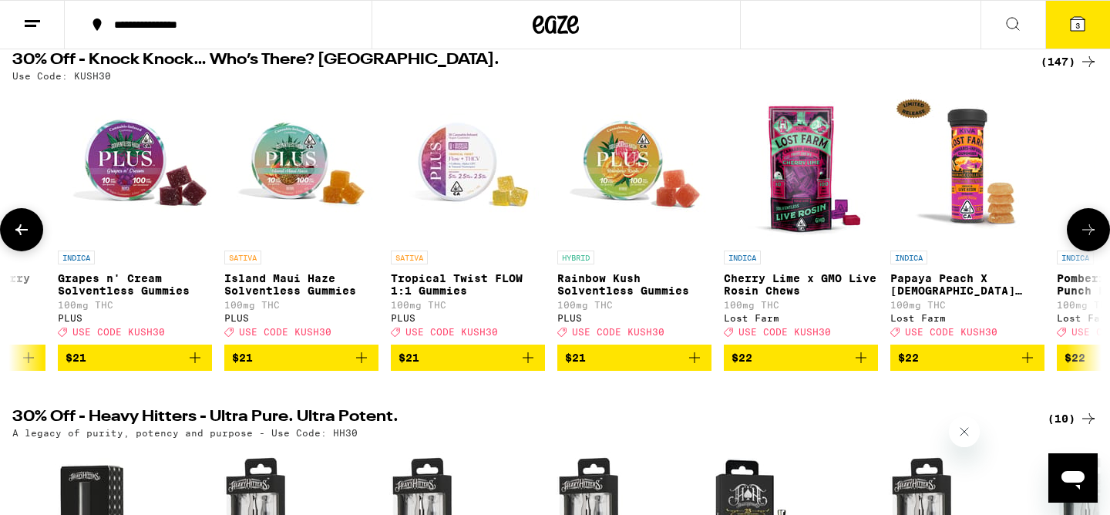
scroll to position [0, 12841]
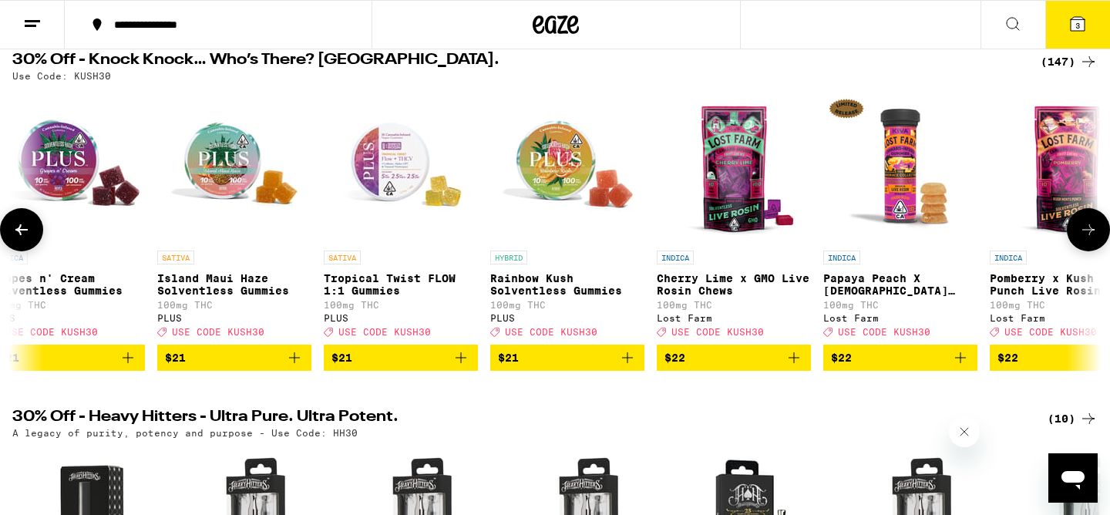
click at [1079, 234] on icon at bounding box center [1088, 229] width 18 height 18
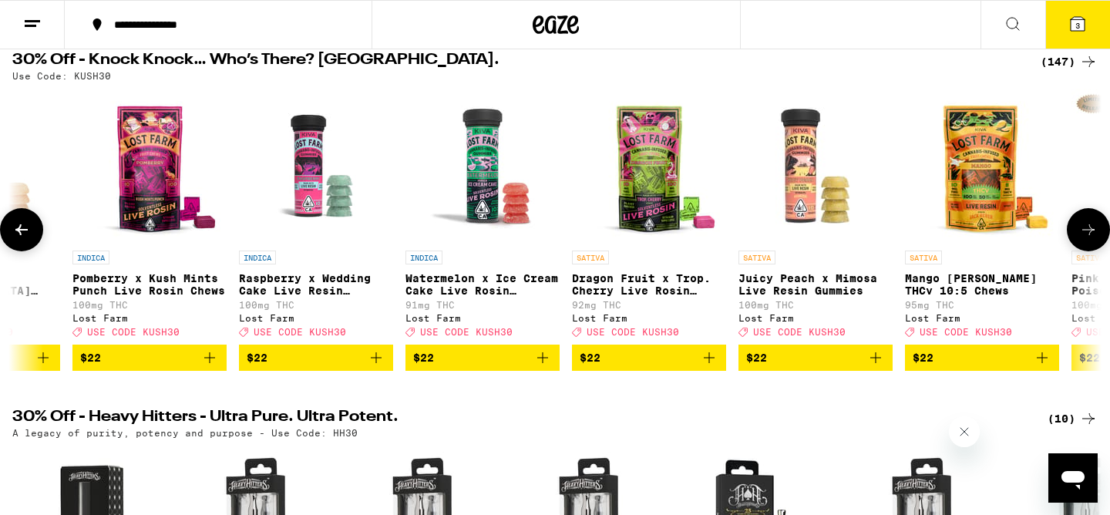
click at [1079, 234] on icon at bounding box center [1088, 229] width 18 height 18
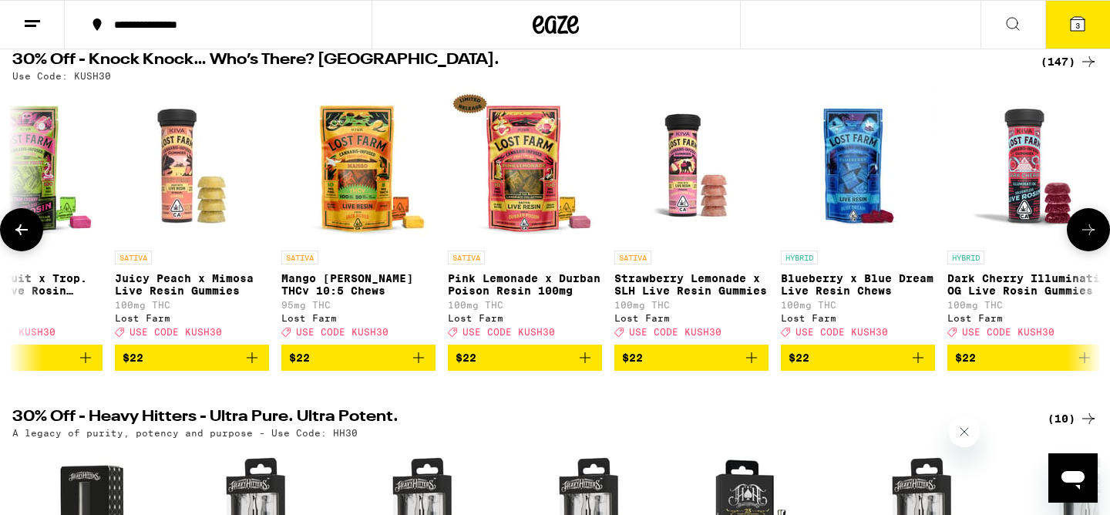
scroll to position [0, 14675]
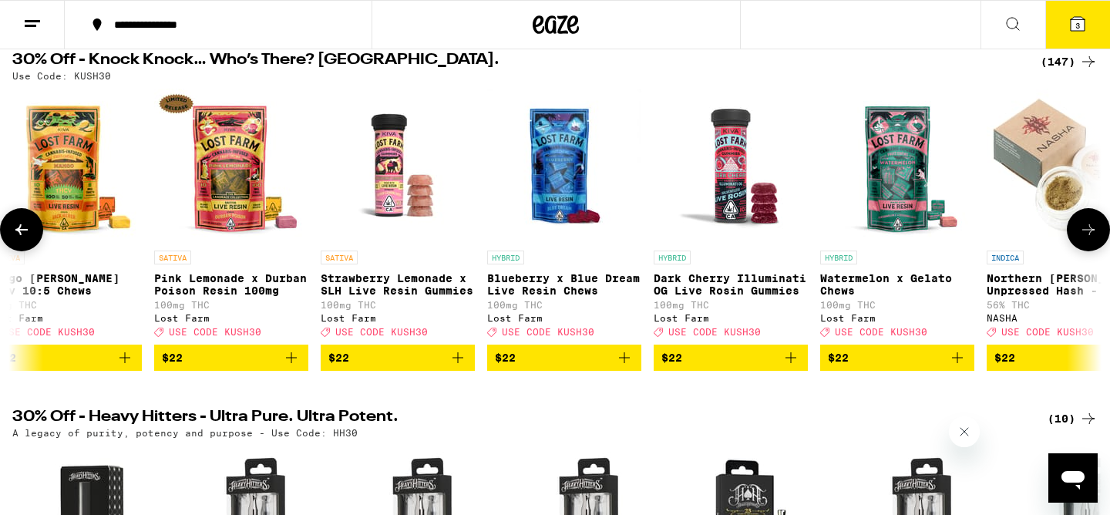
click at [1093, 239] on icon at bounding box center [1088, 229] width 18 height 18
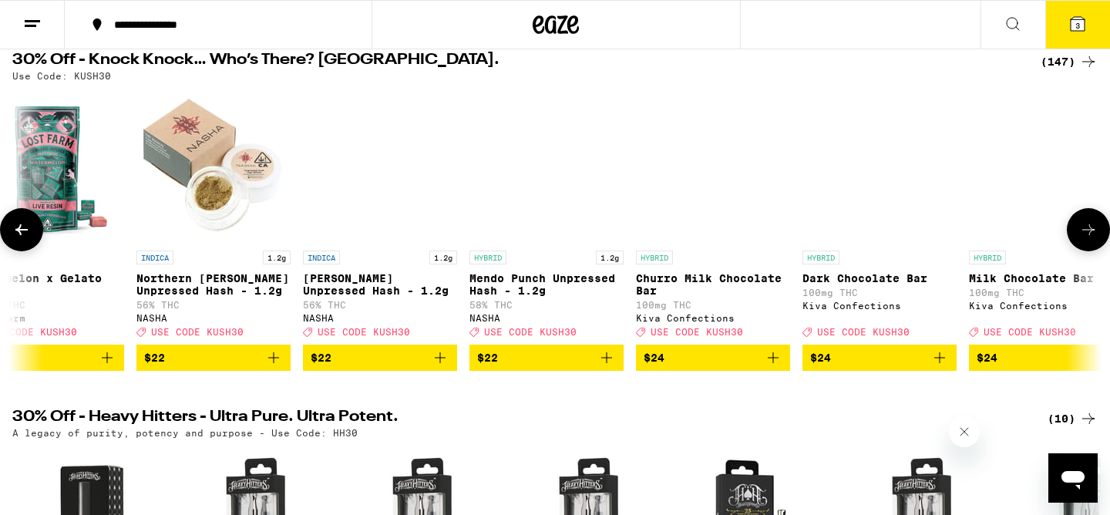
scroll to position [0, 15593]
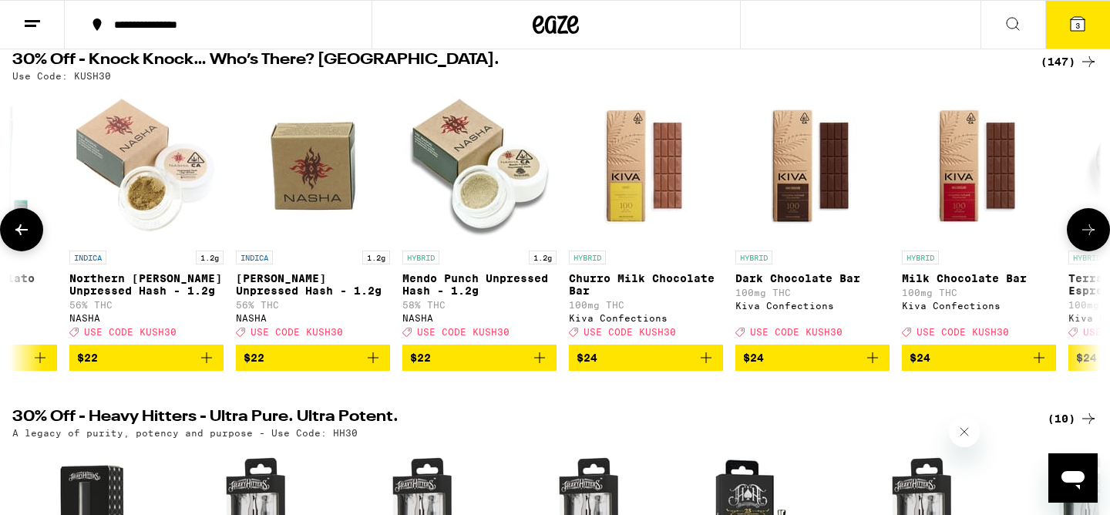
click at [1093, 239] on icon at bounding box center [1088, 229] width 18 height 18
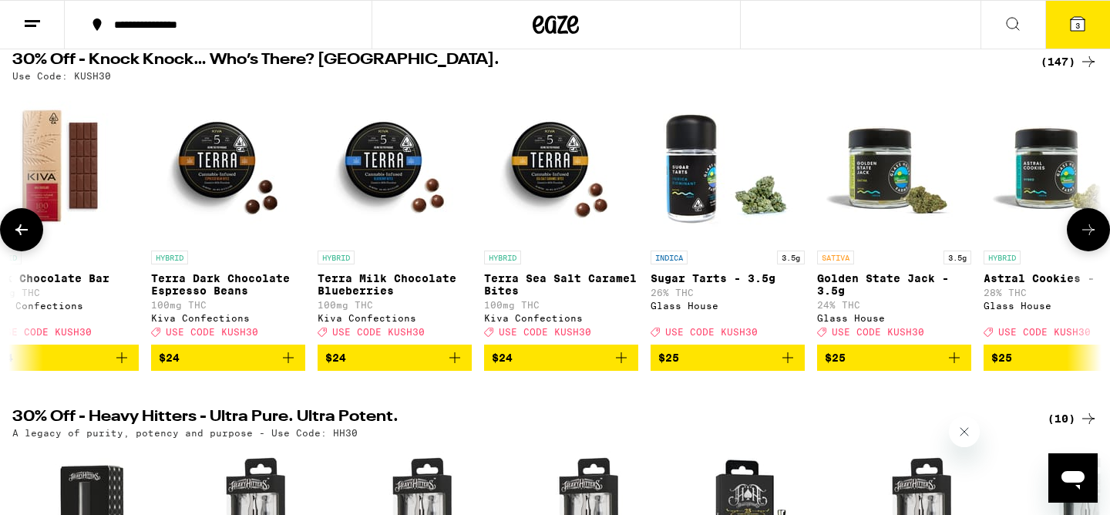
click at [1093, 239] on icon at bounding box center [1088, 229] width 18 height 18
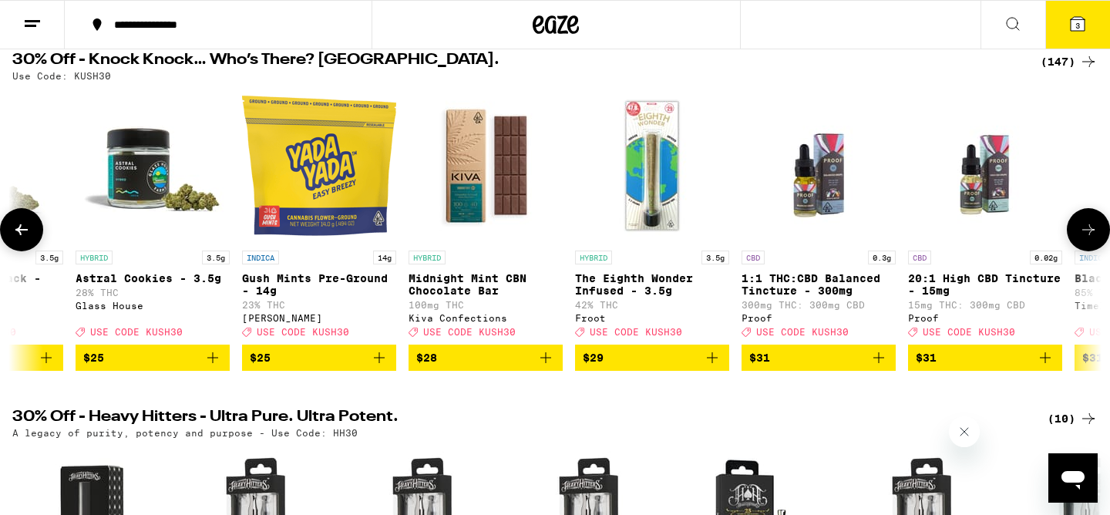
scroll to position [0, 17427]
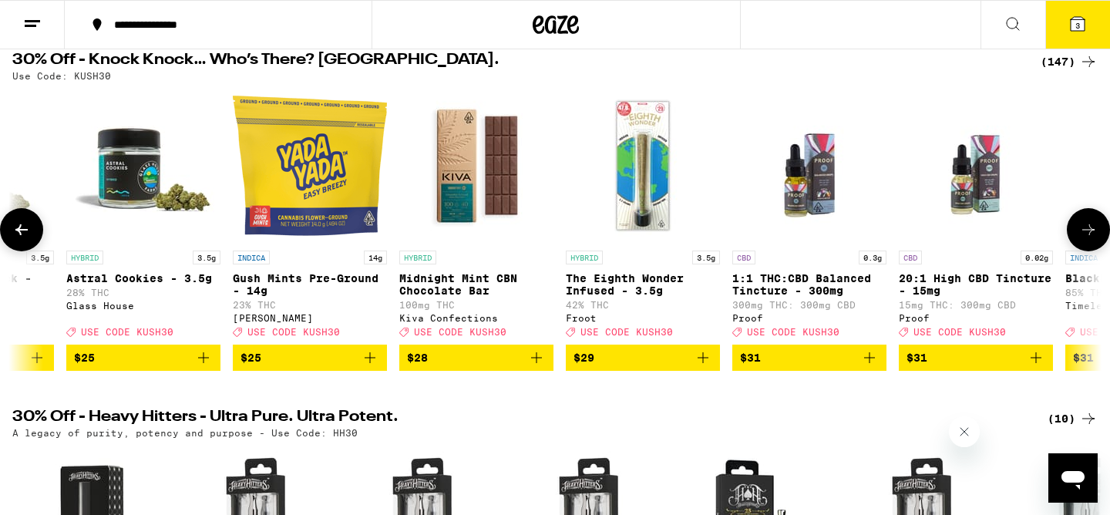
click at [1087, 239] on icon at bounding box center [1088, 229] width 18 height 18
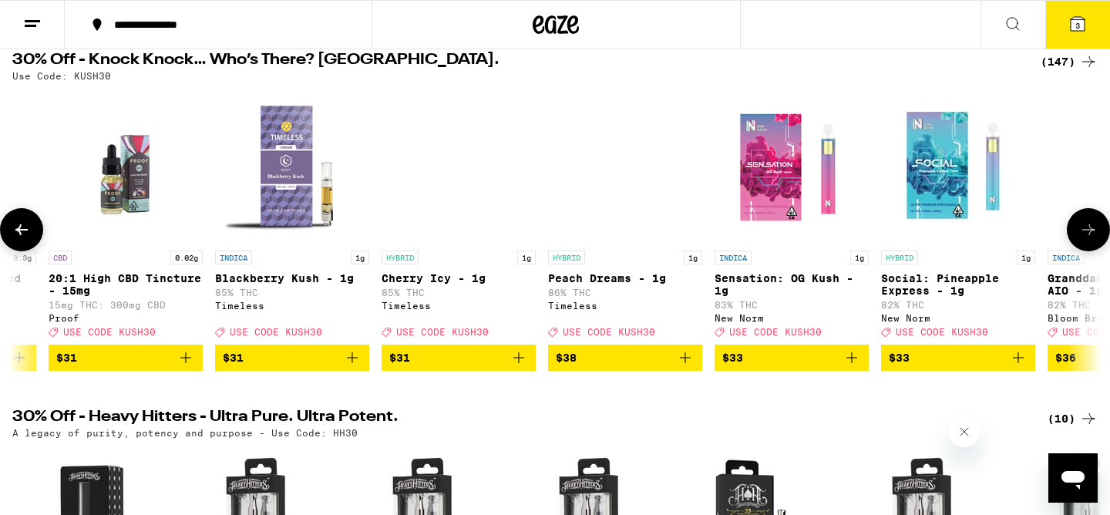
scroll to position [0, 18344]
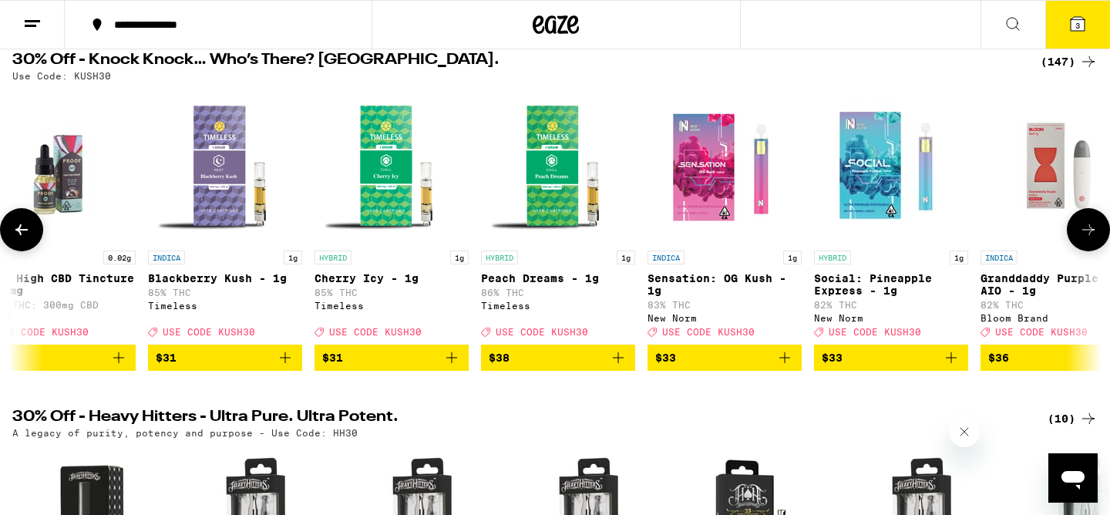
click at [1087, 239] on icon at bounding box center [1088, 229] width 18 height 18
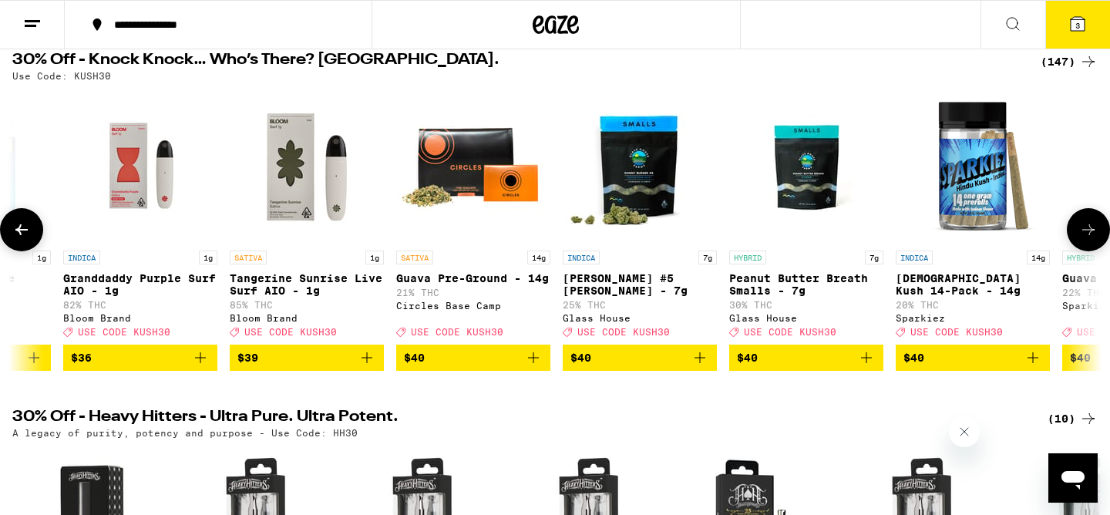
click at [1087, 239] on icon at bounding box center [1088, 229] width 18 height 18
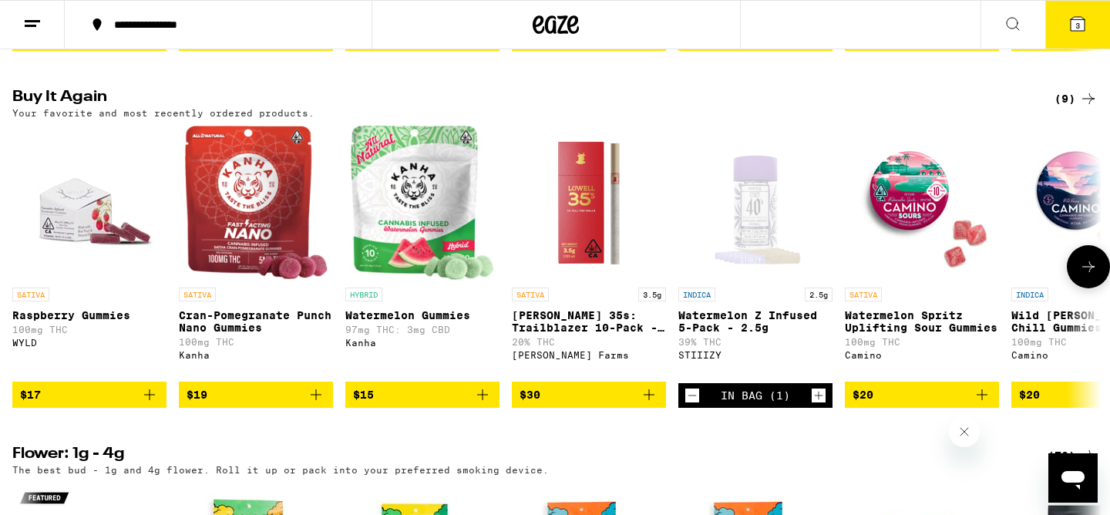
scroll to position [1211, 0]
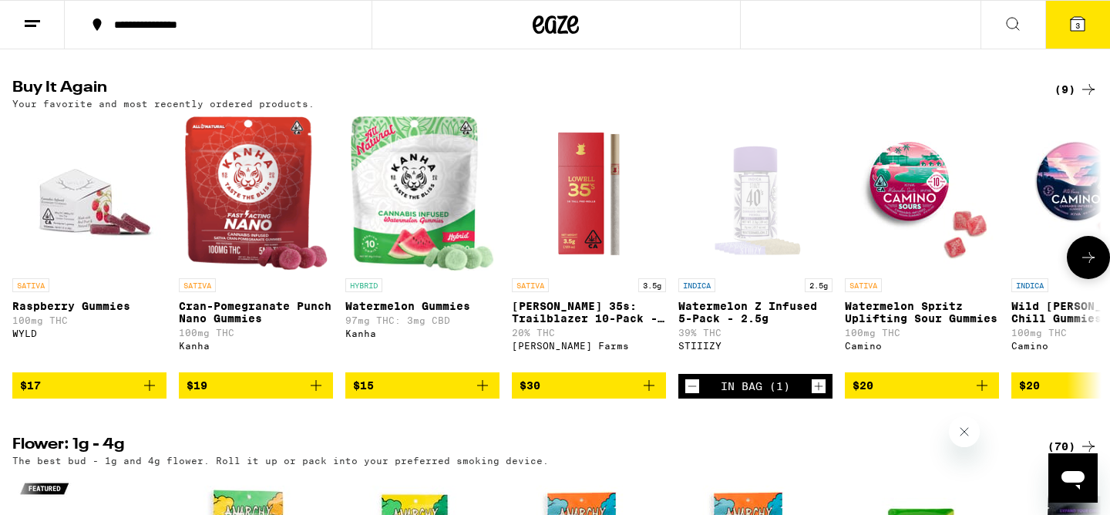
click at [692, 395] on icon "Decrement" at bounding box center [692, 386] width 14 height 18
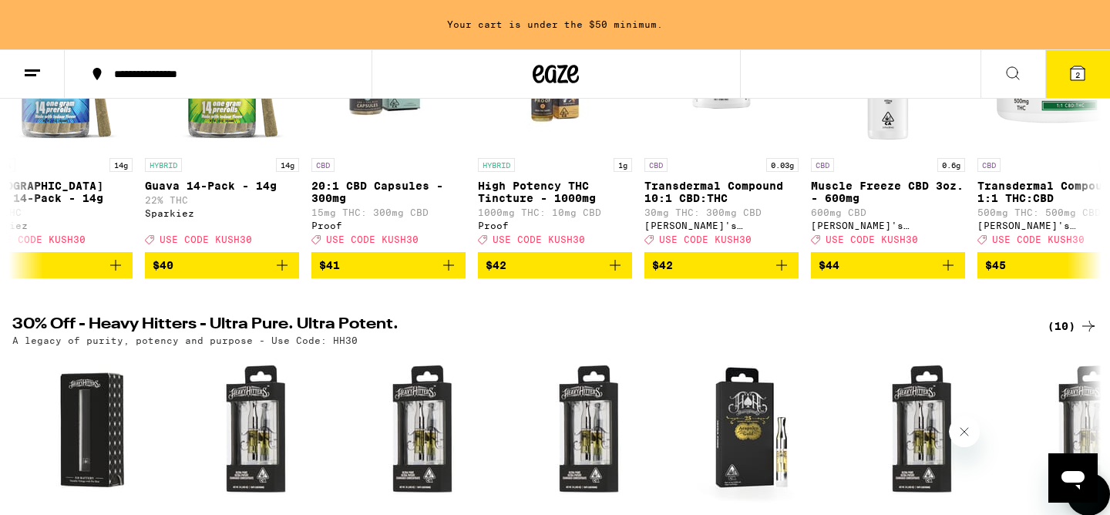
scroll to position [151, 0]
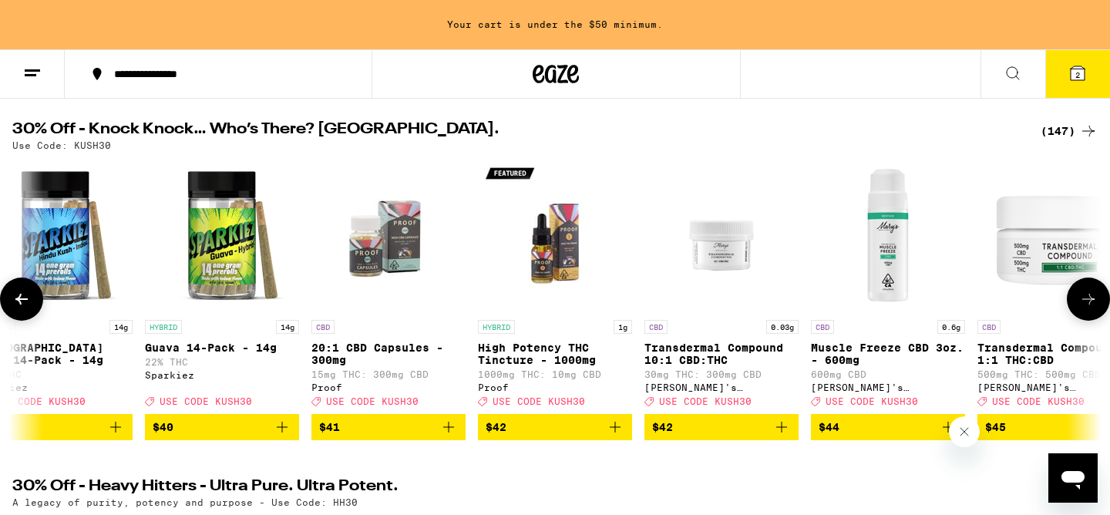
click at [235, 436] on span "$40" at bounding box center [222, 427] width 139 height 18
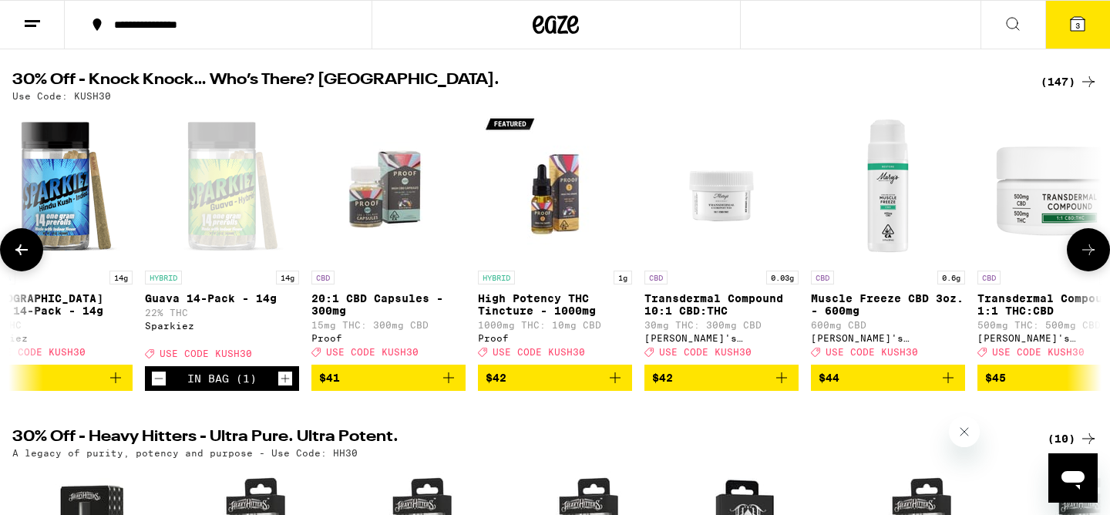
scroll to position [102, 0]
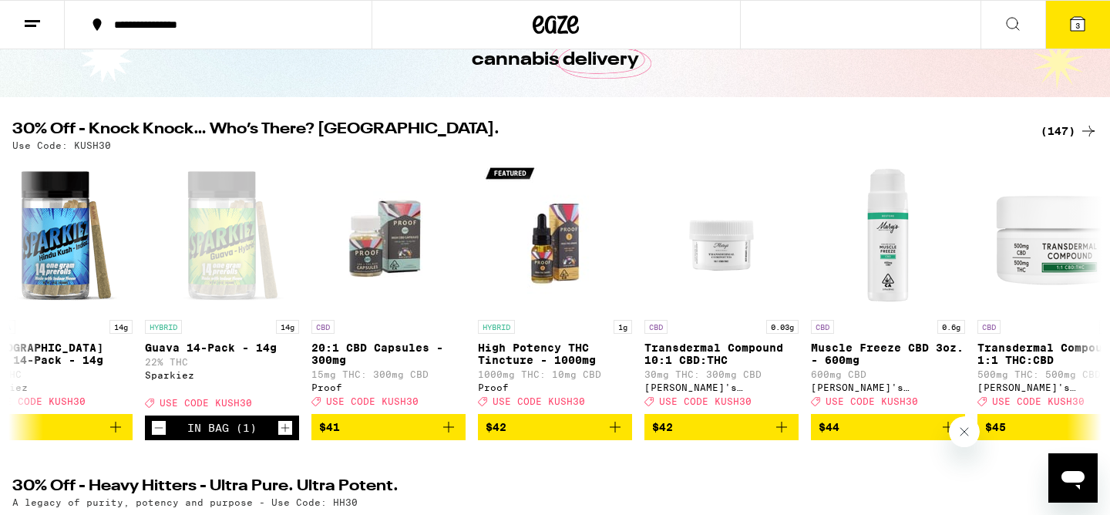
click at [1071, 32] on icon at bounding box center [1077, 24] width 18 height 18
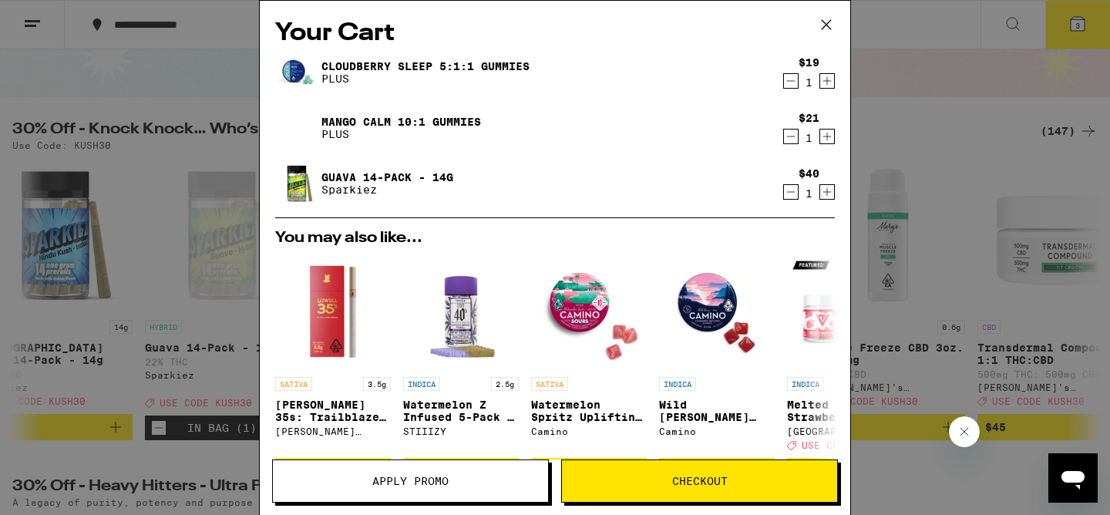
click at [510, 477] on span "Apply Promo" at bounding box center [410, 481] width 275 height 11
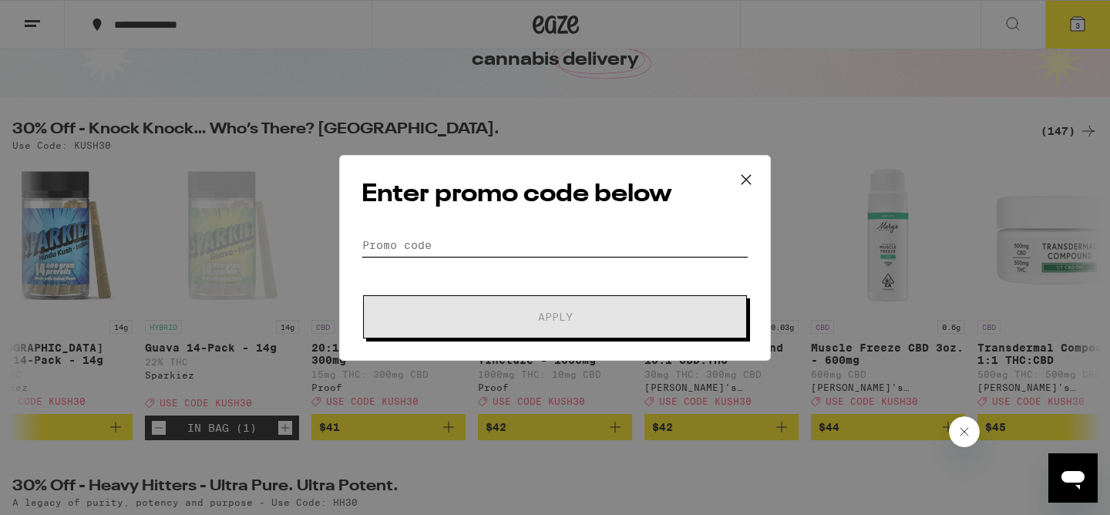
click at [503, 239] on input "Promo Code" at bounding box center [554, 245] width 387 height 23
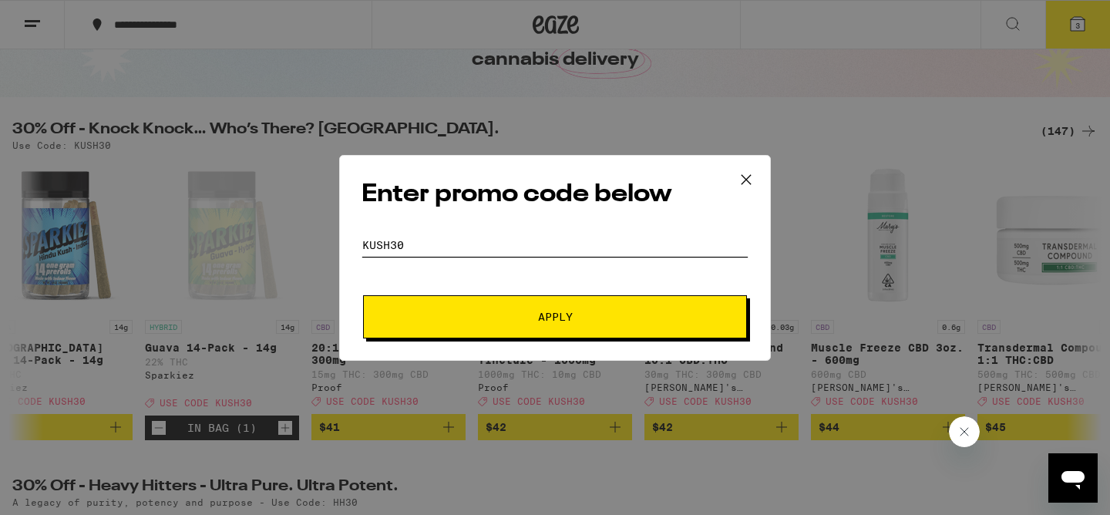
type input "KUSH30"
click at [363, 295] on button "Apply" at bounding box center [555, 316] width 384 height 43
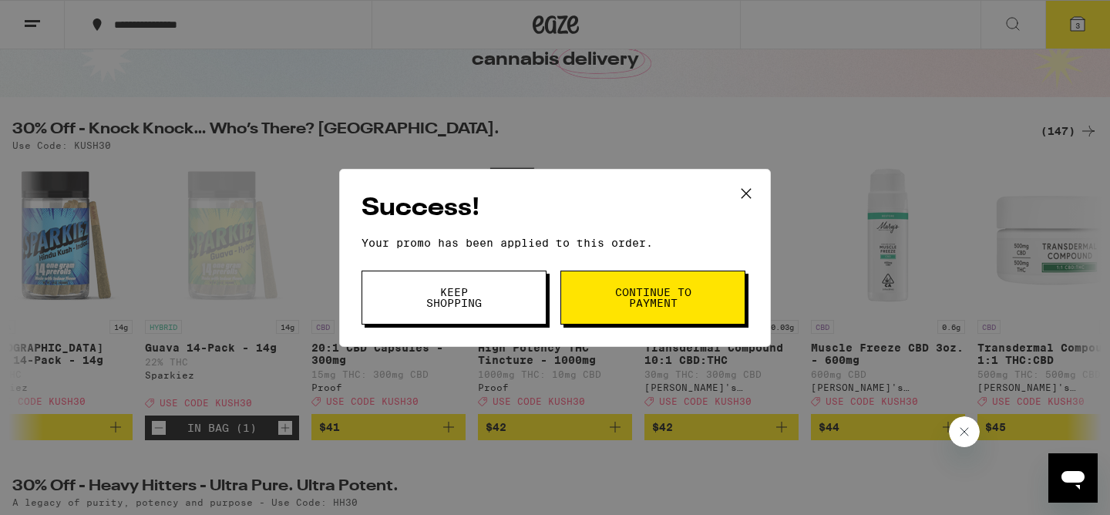
click at [637, 304] on span "Continue to payment" at bounding box center [653, 298] width 79 height 22
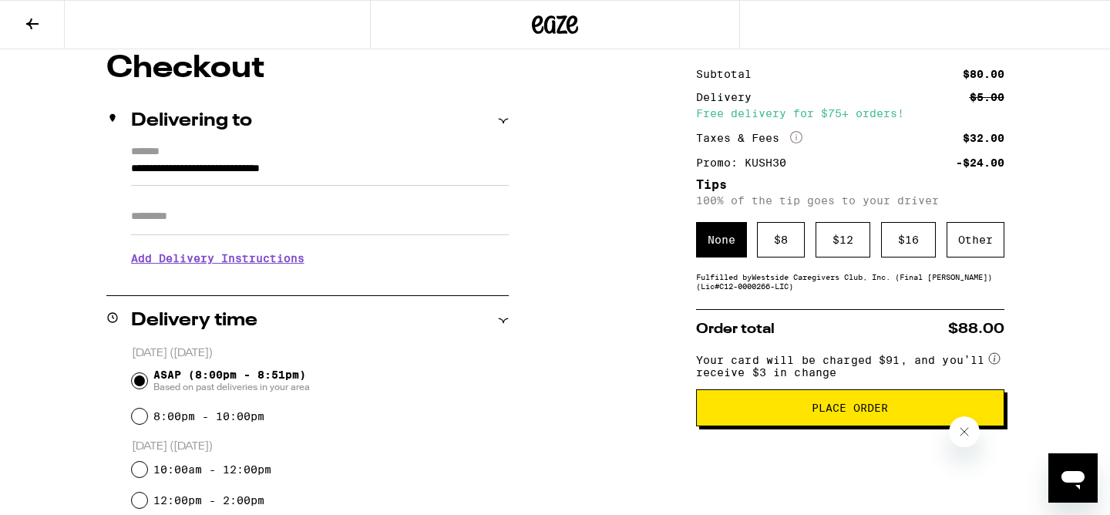
scroll to position [85, 0]
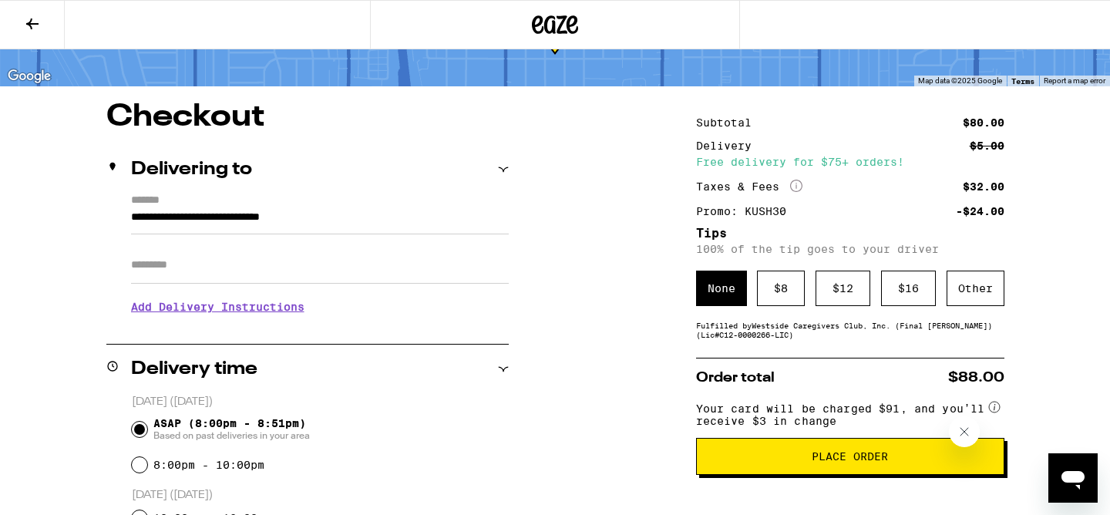
click at [39, 18] on icon at bounding box center [32, 24] width 18 height 18
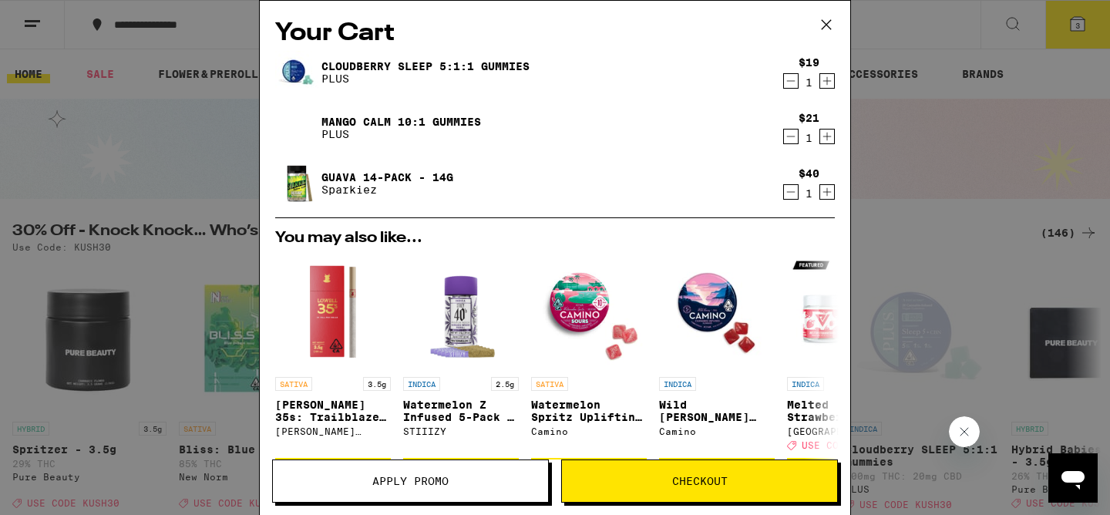
click at [708, 485] on span "Checkout" at bounding box center [699, 481] width 55 height 11
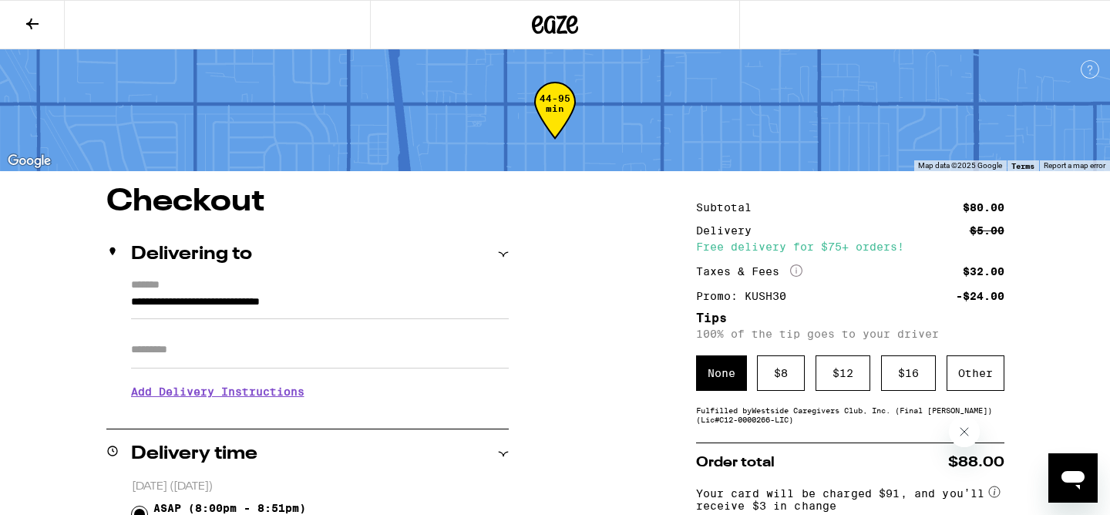
click at [39, 20] on icon at bounding box center [32, 24] width 18 height 18
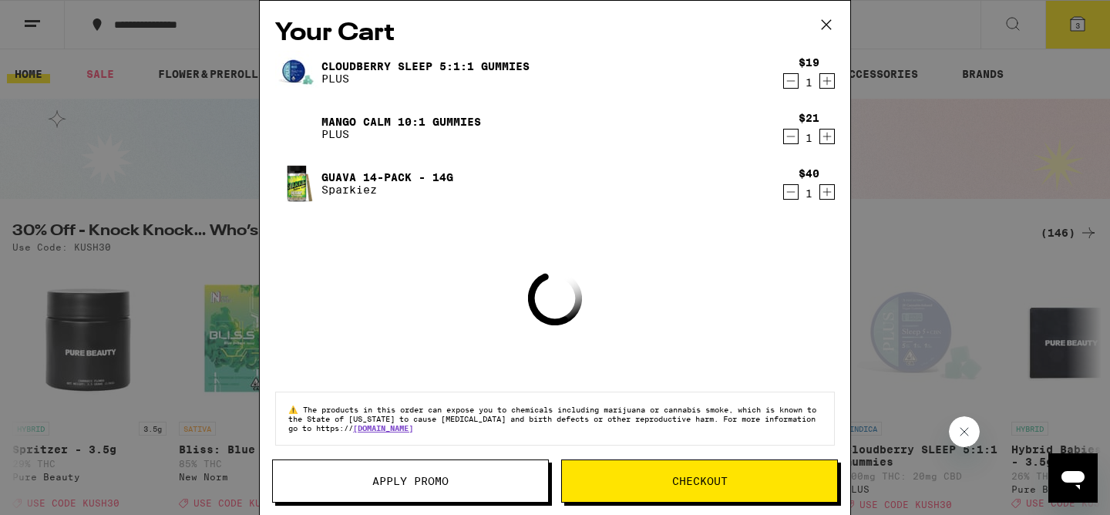
click at [836, 28] on icon at bounding box center [826, 24] width 23 height 23
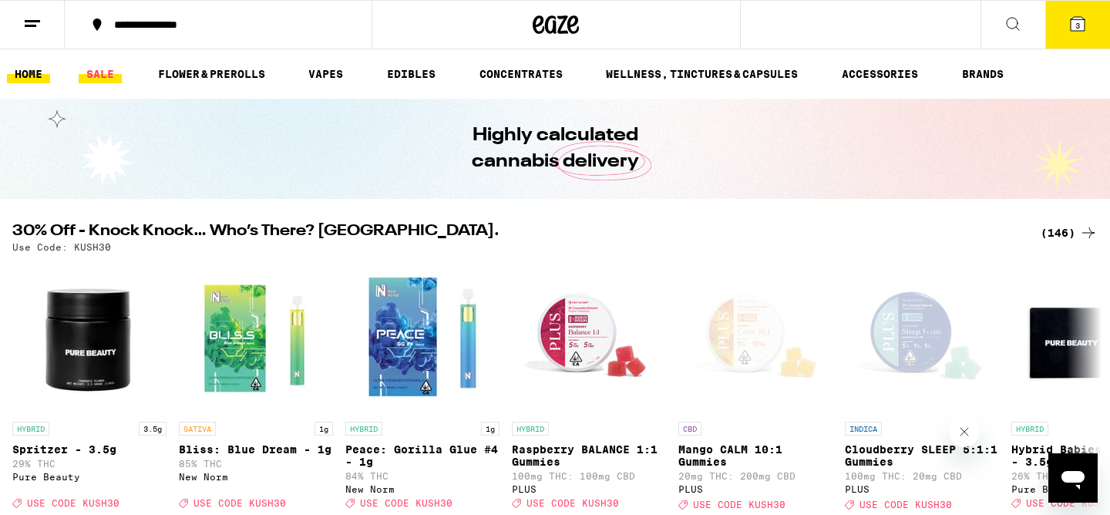
click at [103, 69] on link "SALE" at bounding box center [100, 74] width 43 height 18
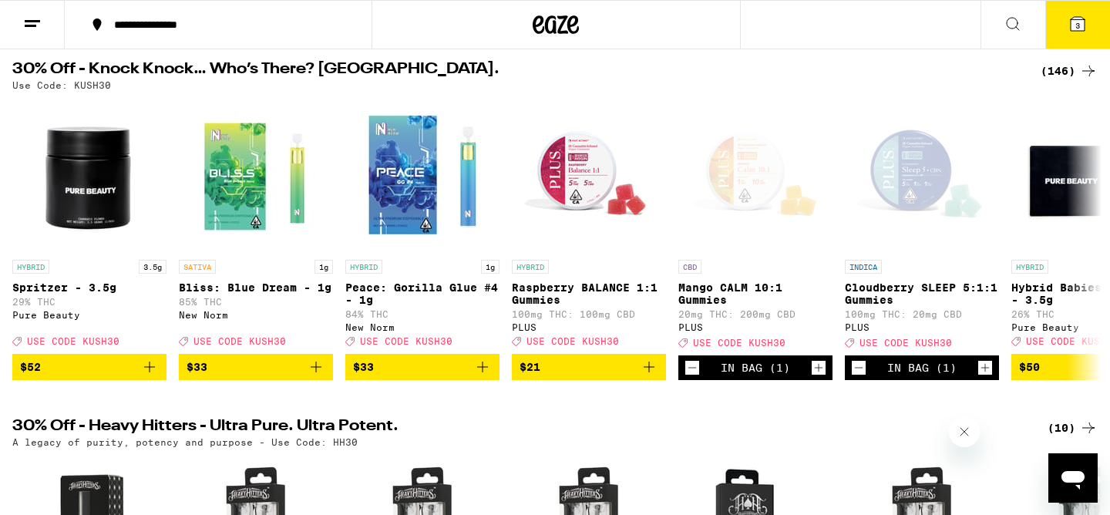
scroll to position [113, 0]
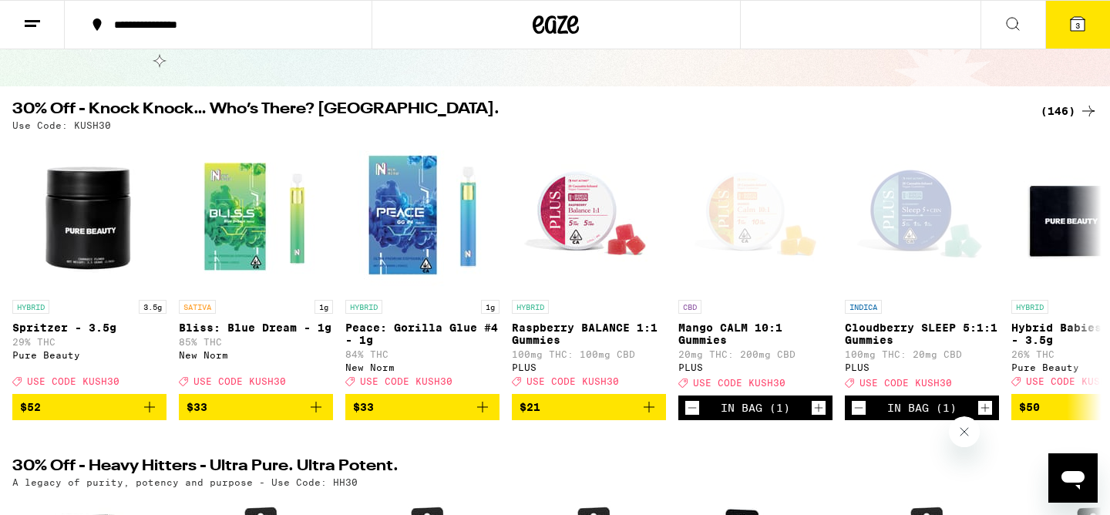
click at [1071, 108] on div "(146)" at bounding box center [1069, 111] width 57 height 18
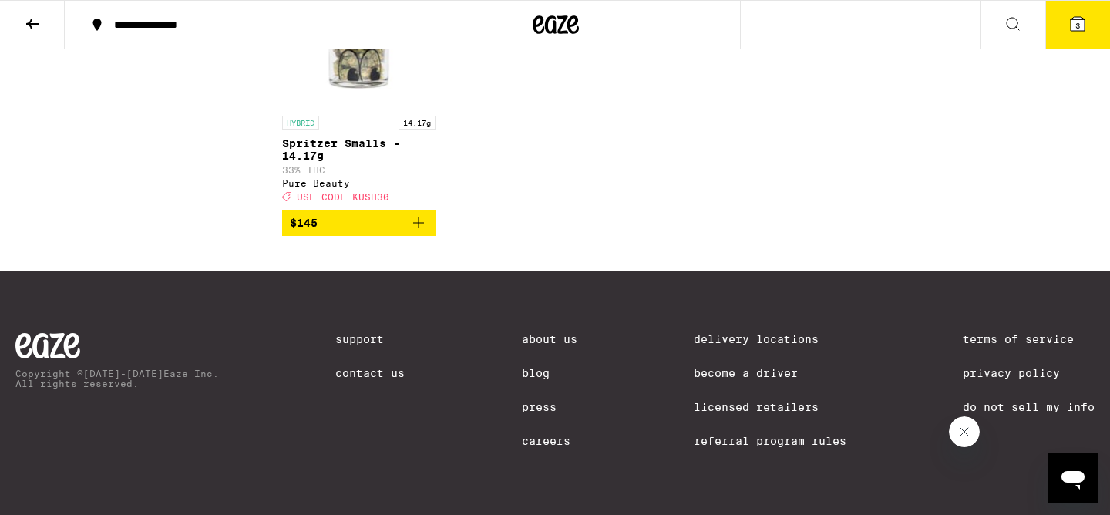
scroll to position [9083, 0]
click at [1074, 25] on icon at bounding box center [1078, 24] width 14 height 14
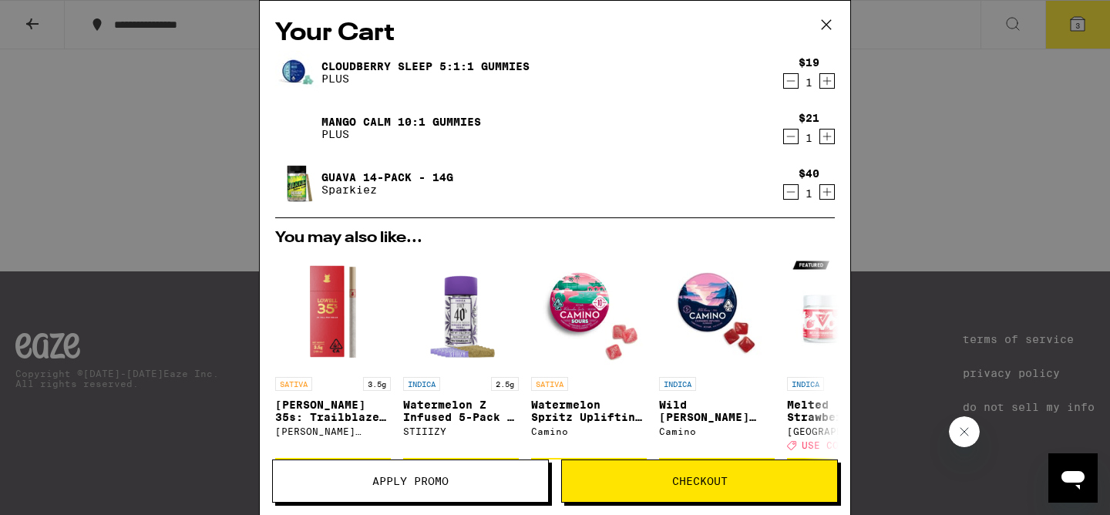
click at [460, 478] on span "Apply Promo" at bounding box center [410, 481] width 275 height 11
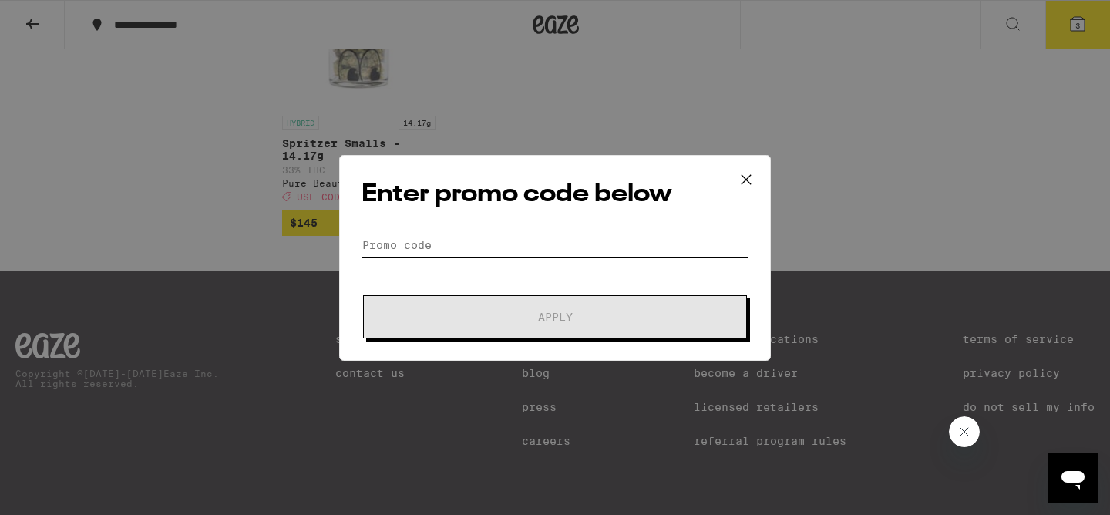
click at [439, 251] on input "Promo Code" at bounding box center [554, 245] width 387 height 23
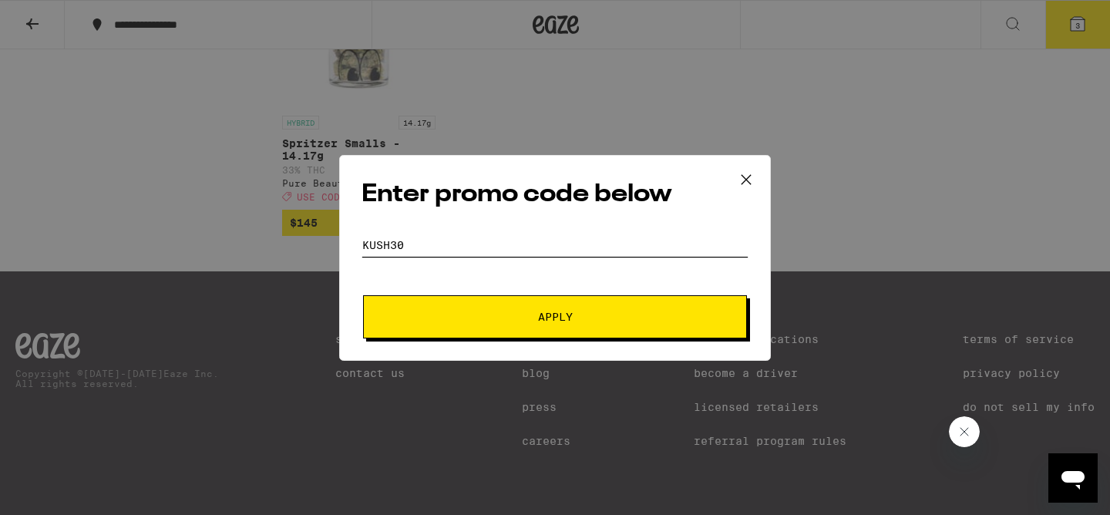
type input "KUSH30"
click at [363, 295] on button "Apply" at bounding box center [555, 316] width 384 height 43
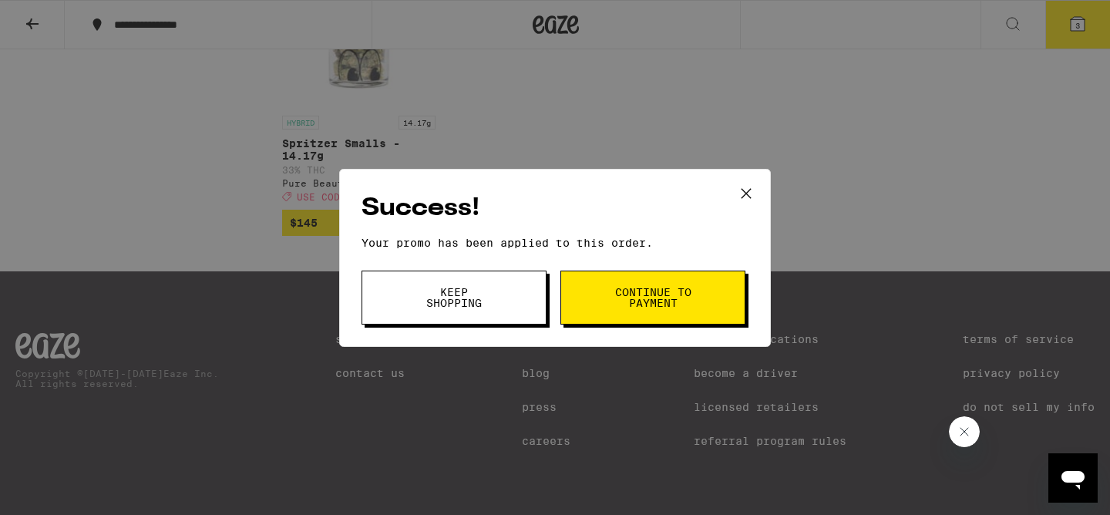
click at [630, 287] on span "Continue to payment" at bounding box center [653, 298] width 79 height 22
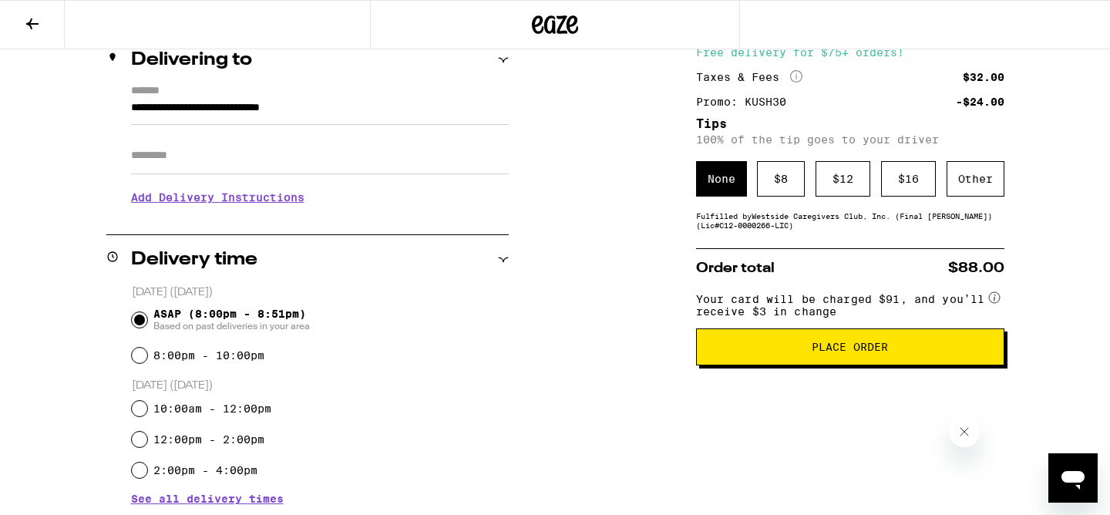
scroll to position [213, 0]
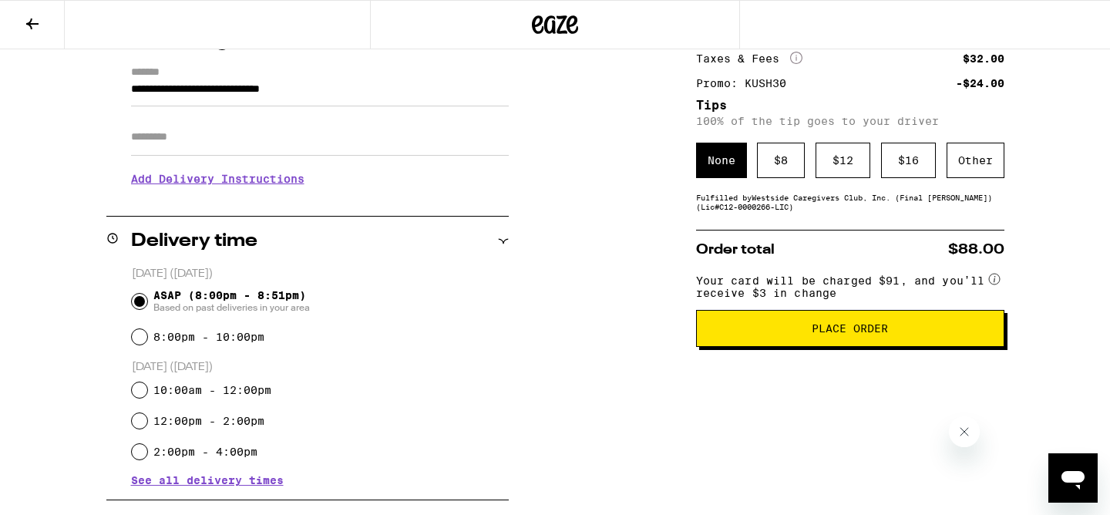
click at [809, 334] on span "Place Order" at bounding box center [850, 328] width 282 height 11
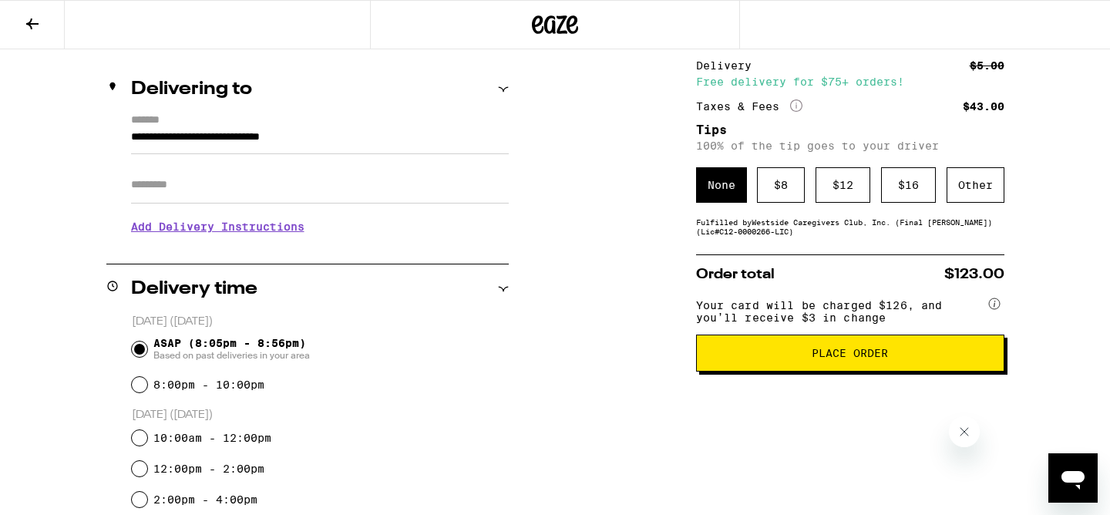
scroll to position [170, 0]
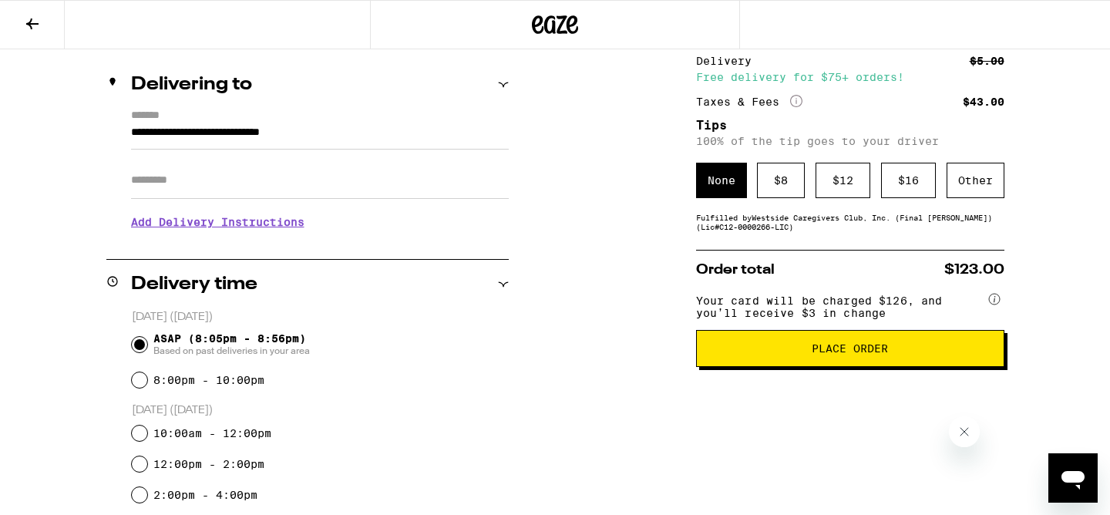
click at [759, 354] on span "Place Order" at bounding box center [850, 348] width 282 height 11
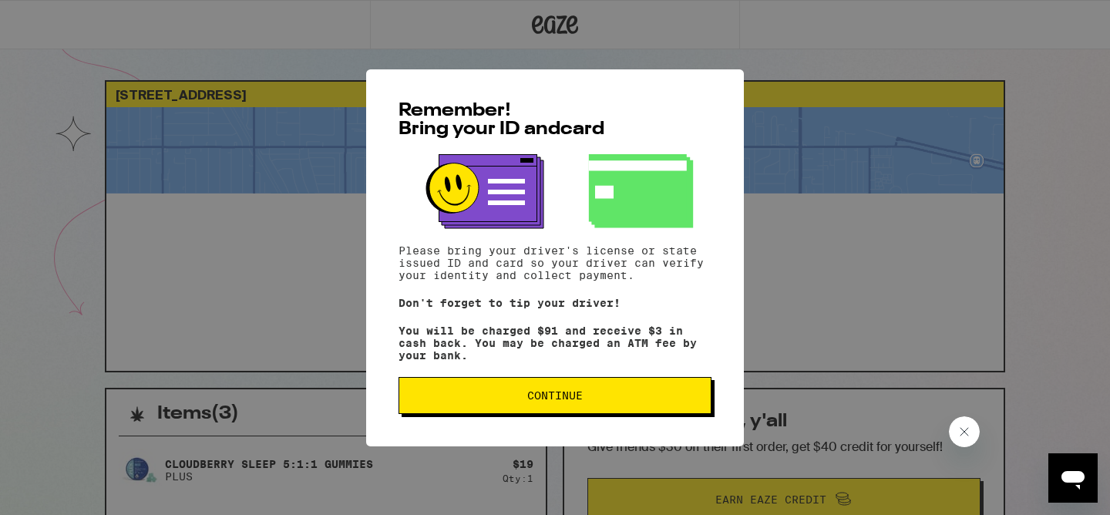
click at [667, 390] on button "Continue" at bounding box center [554, 395] width 313 height 37
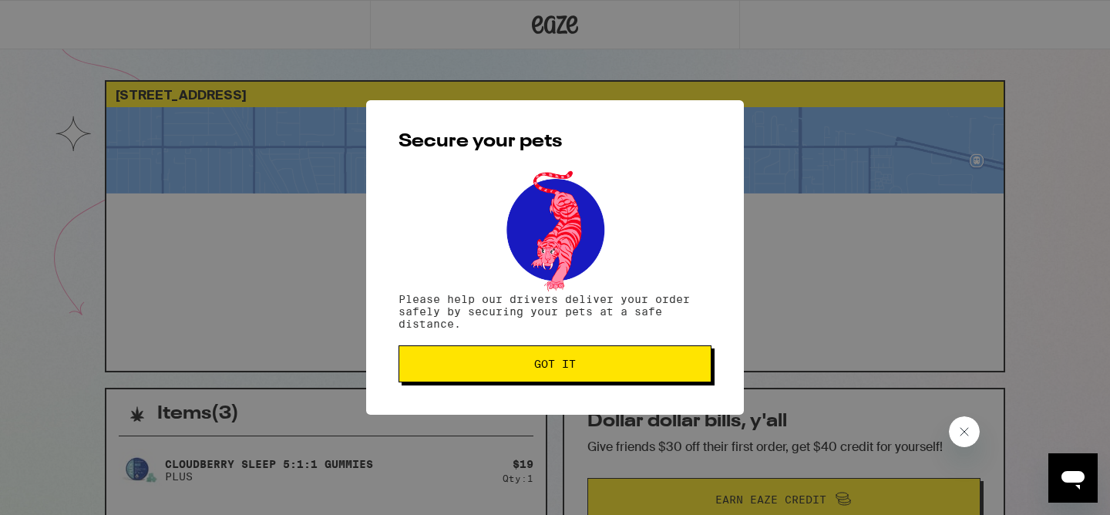
click at [645, 359] on button "Got it" at bounding box center [554, 363] width 313 height 37
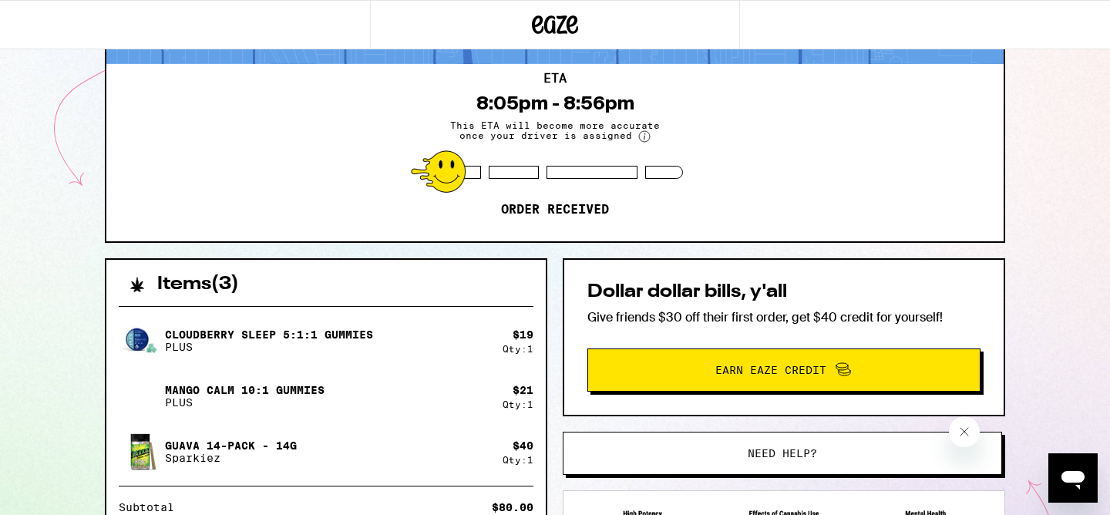
scroll to position [58, 0]
